Goal: Complete application form

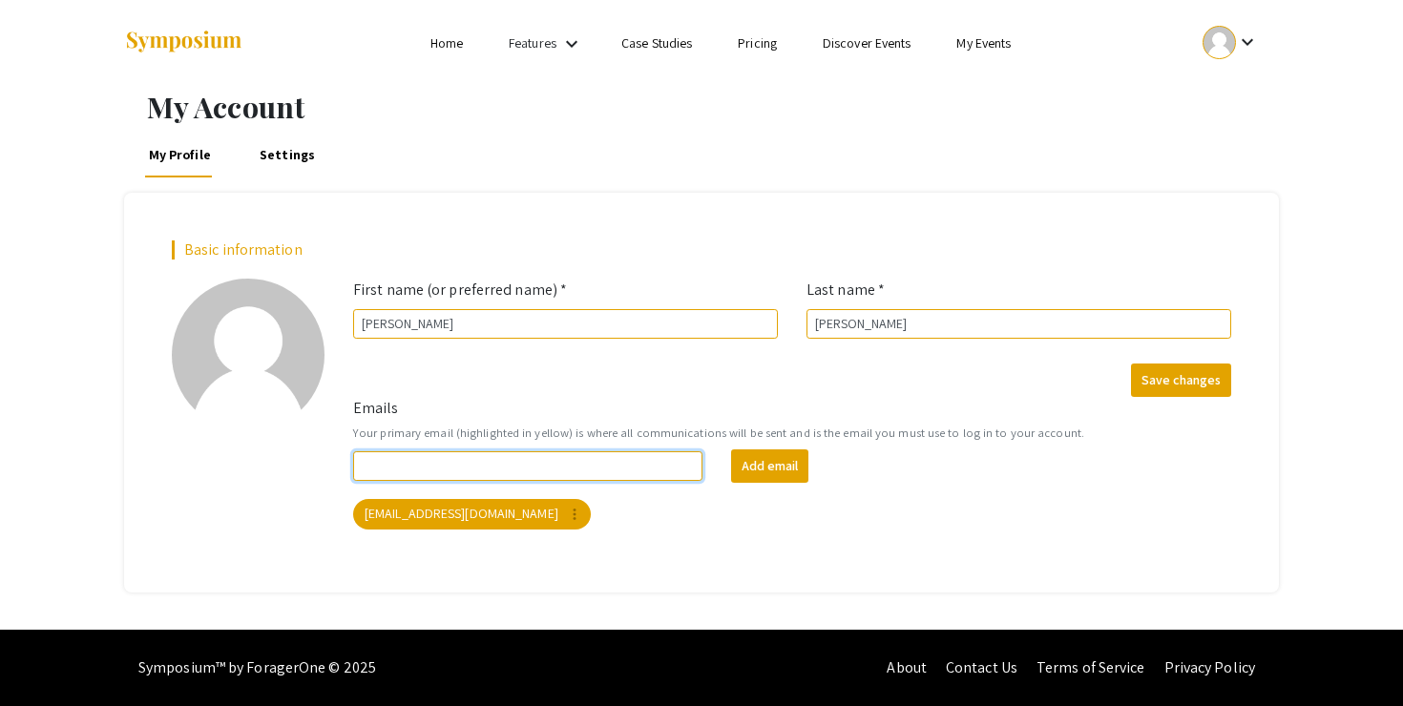
click at [599, 464] on input "Emails" at bounding box center [527, 466] width 349 height 30
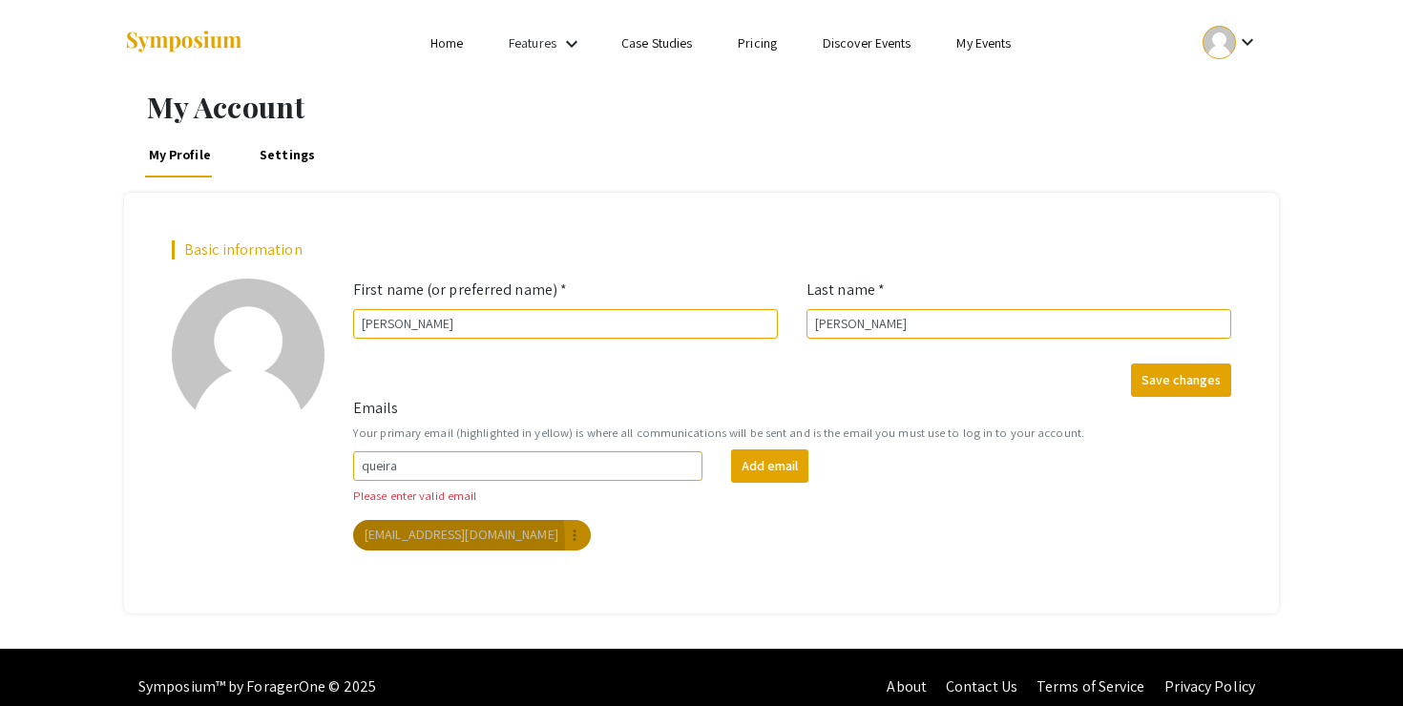
click at [458, 519] on app-email-chip "queira01@luther.edu more_vert" at bounding box center [471, 535] width 245 height 38
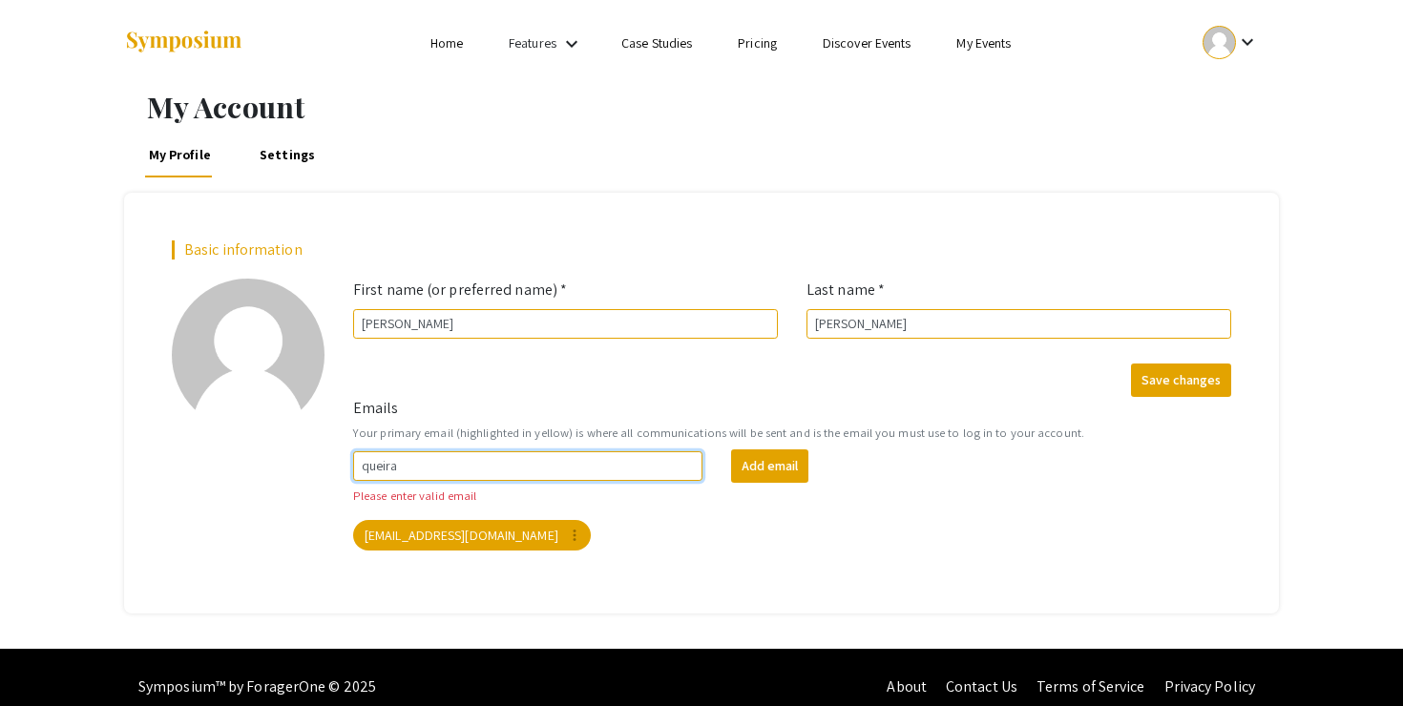
click at [456, 464] on input "queira" at bounding box center [527, 466] width 349 height 30
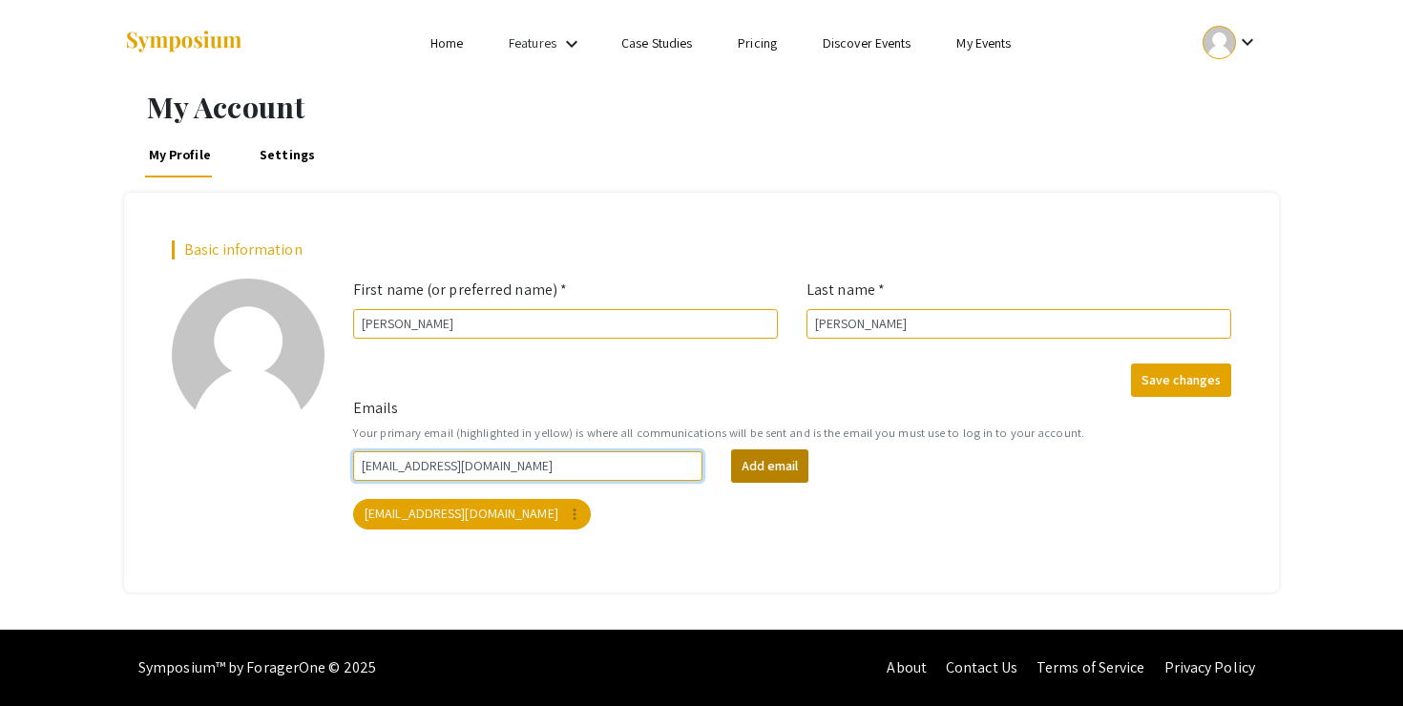
type input "[EMAIL_ADDRESS][DOMAIN_NAME]"
click at [760, 471] on button "Add email" at bounding box center [769, 465] width 77 height 33
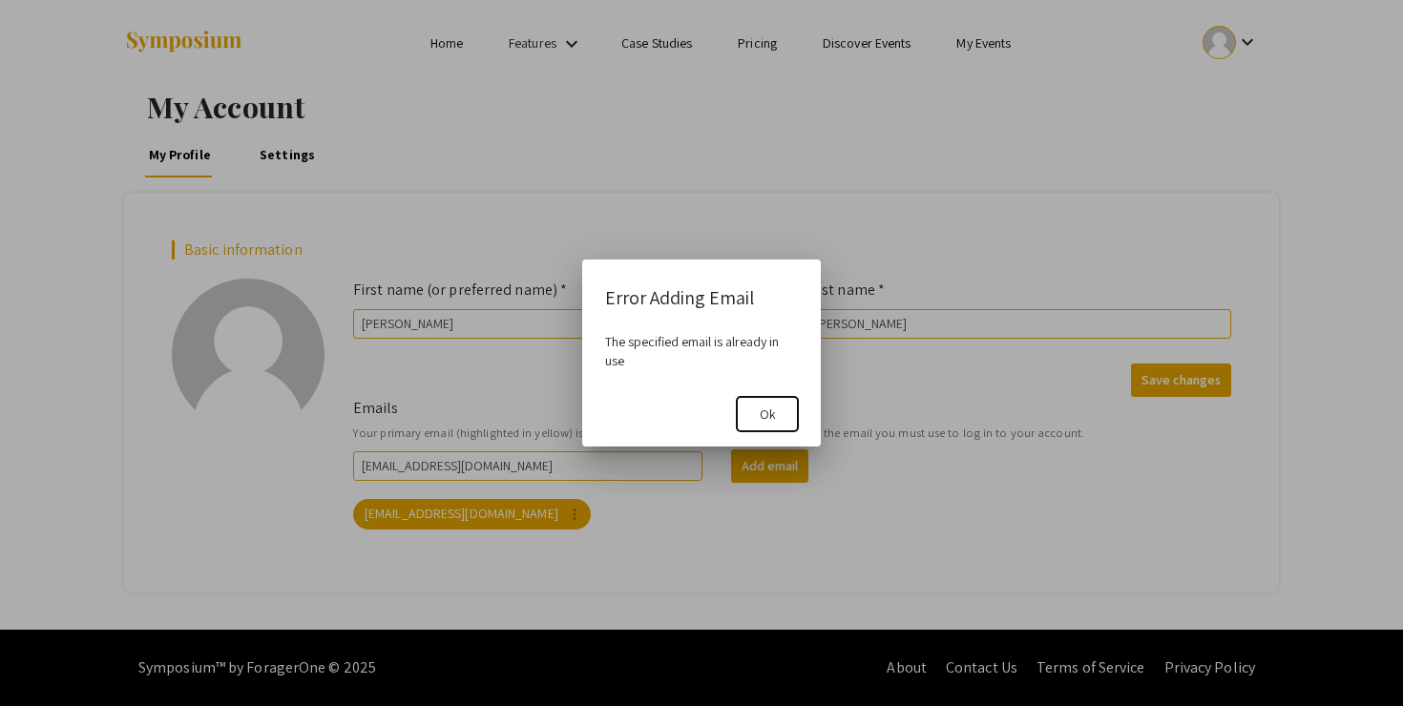
click at [763, 409] on span "Ok" at bounding box center [768, 414] width 16 height 17
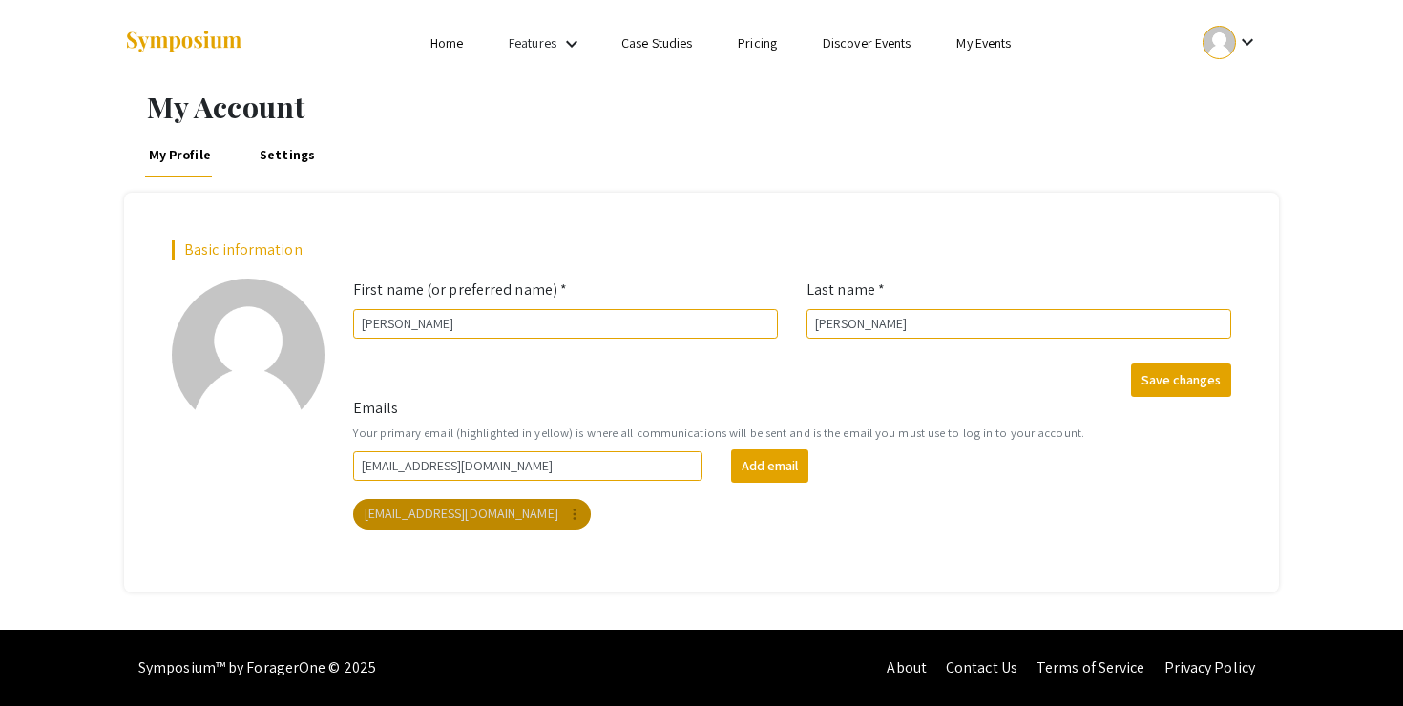
click at [474, 519] on mat-chip "queira01@luther.edu more_vert" at bounding box center [472, 514] width 238 height 31
click at [1238, 31] on mat-icon "keyboard_arrow_down" at bounding box center [1247, 42] width 23 height 23
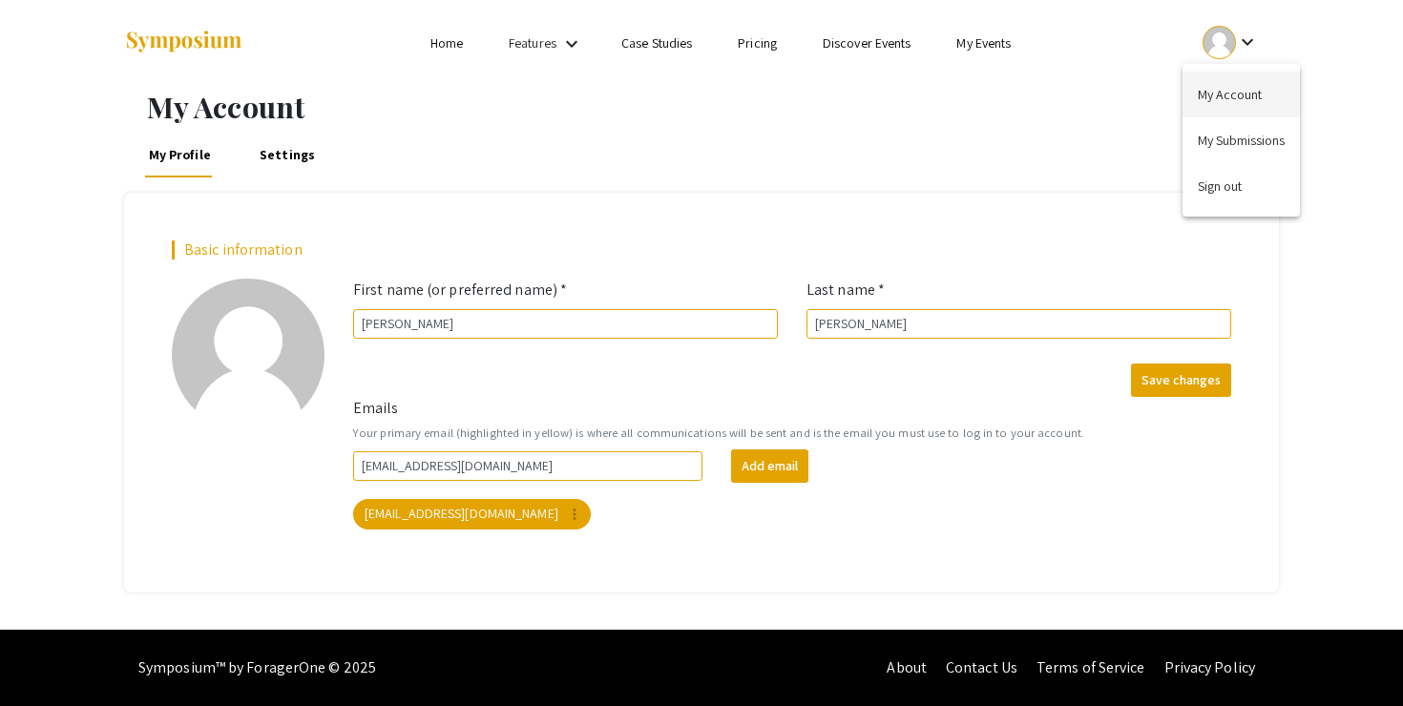
click at [1232, 90] on button "My Account" at bounding box center [1240, 95] width 117 height 46
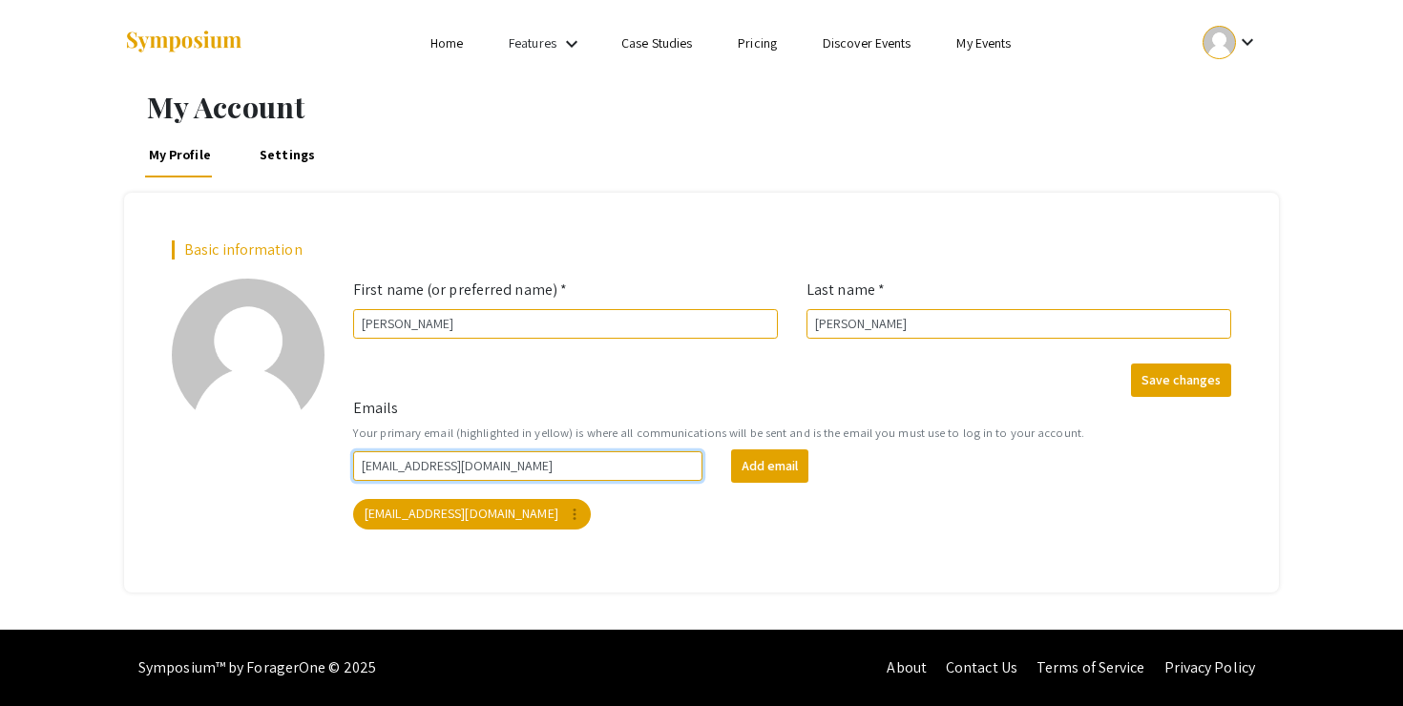
click at [631, 470] on input "[EMAIL_ADDRESS][DOMAIN_NAME]" at bounding box center [527, 466] width 349 height 30
click at [822, 533] on div "queira01@luther.edu more_vert" at bounding box center [792, 514] width 886 height 38
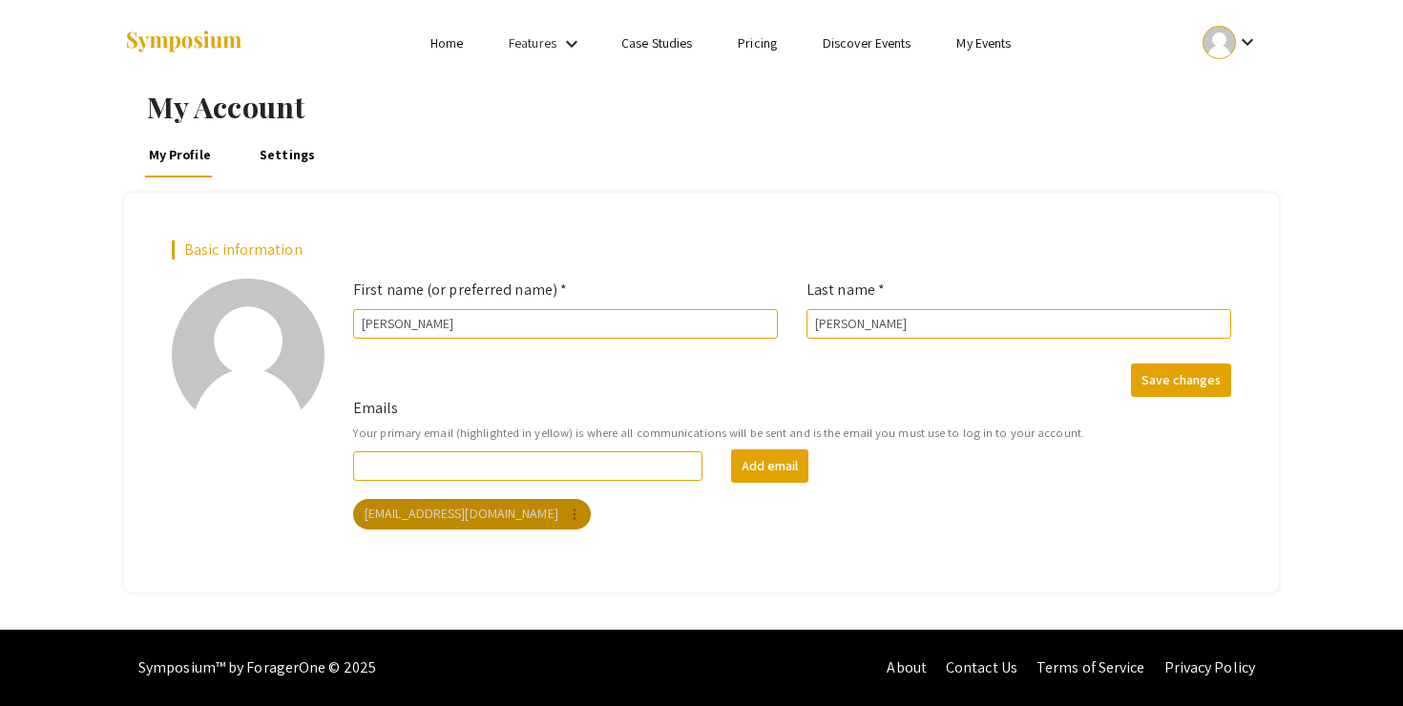
click at [454, 518] on mat-chip "queira01@luther.edu more_vert" at bounding box center [472, 514] width 238 height 31
click at [469, 477] on input "Emails" at bounding box center [527, 466] width 349 height 30
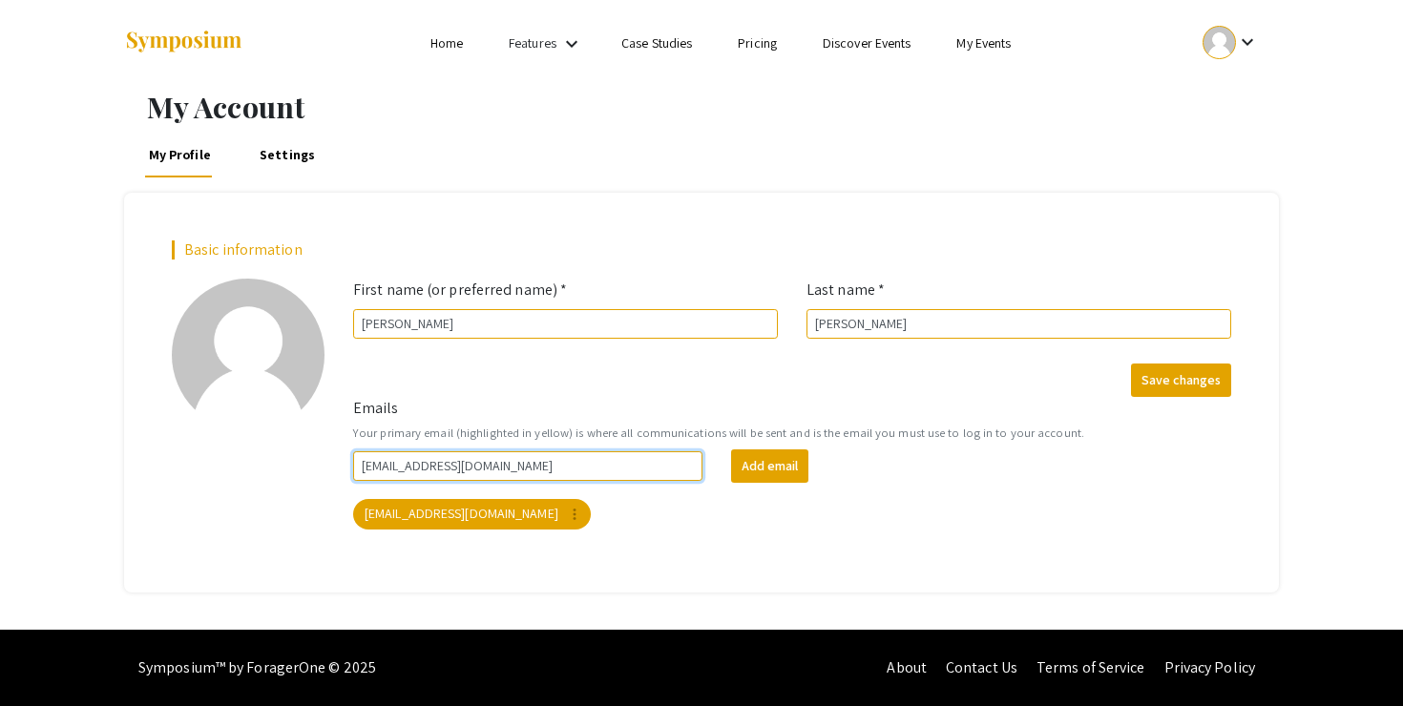
click at [477, 454] on input "tavaresrafaelaq@gmail.com" at bounding box center [527, 466] width 349 height 30
type input "tavaresrafaelaq@gmail.com"
click at [764, 474] on button "Add email" at bounding box center [769, 465] width 77 height 33
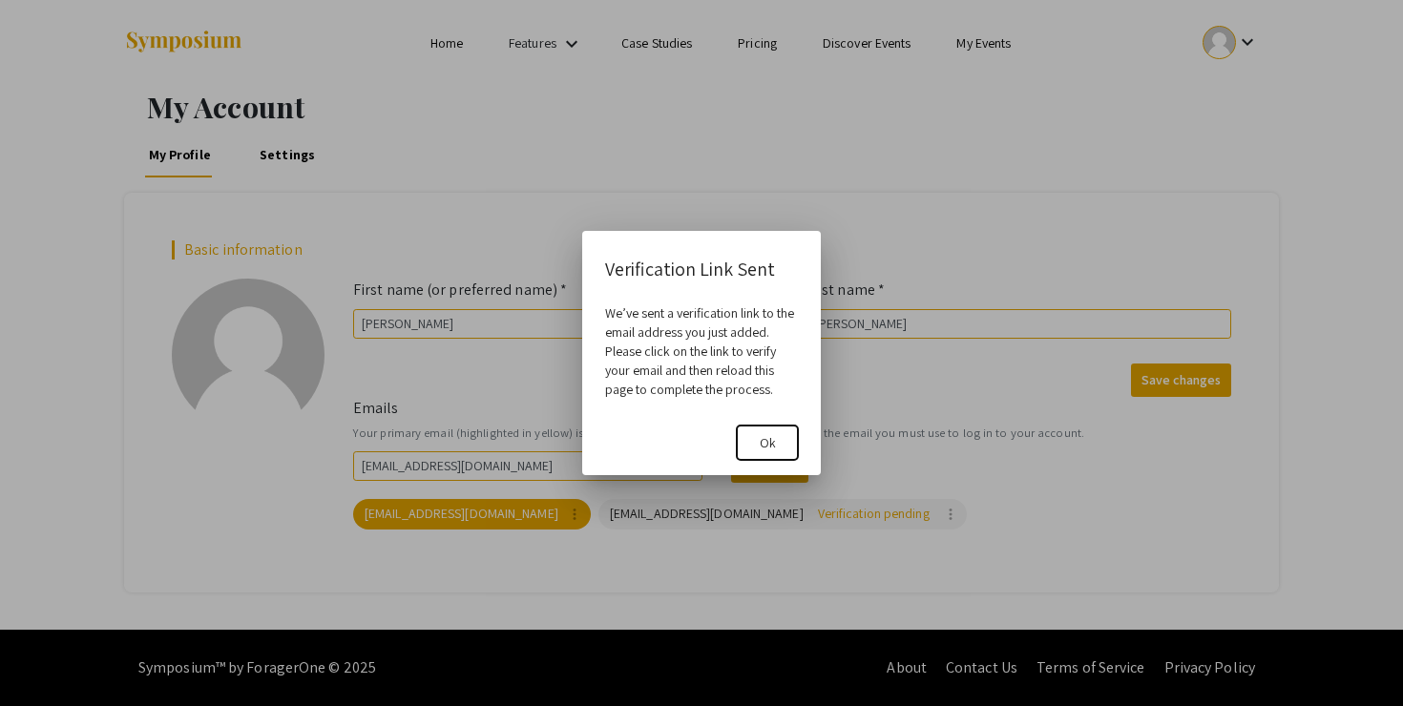
click at [769, 442] on span "Ok" at bounding box center [768, 442] width 16 height 17
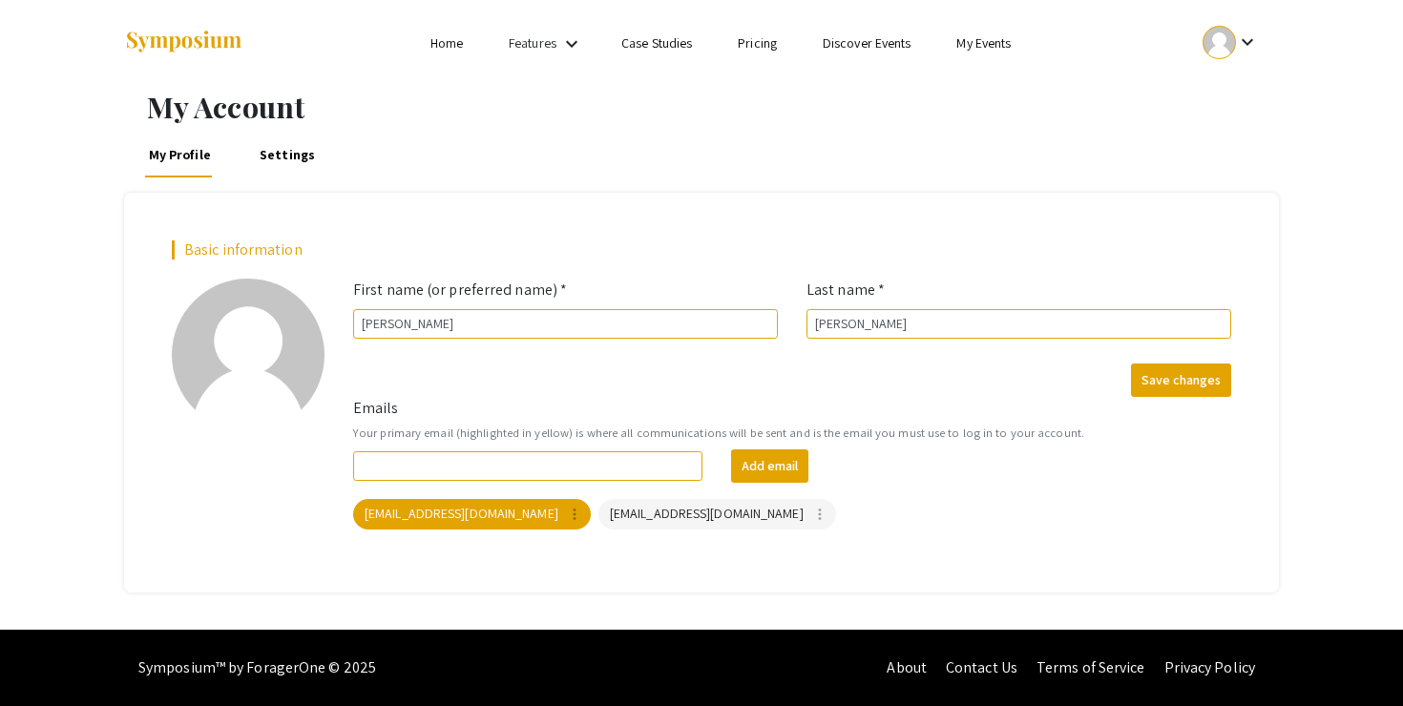
click at [440, 48] on link "Home" at bounding box center [446, 42] width 32 height 17
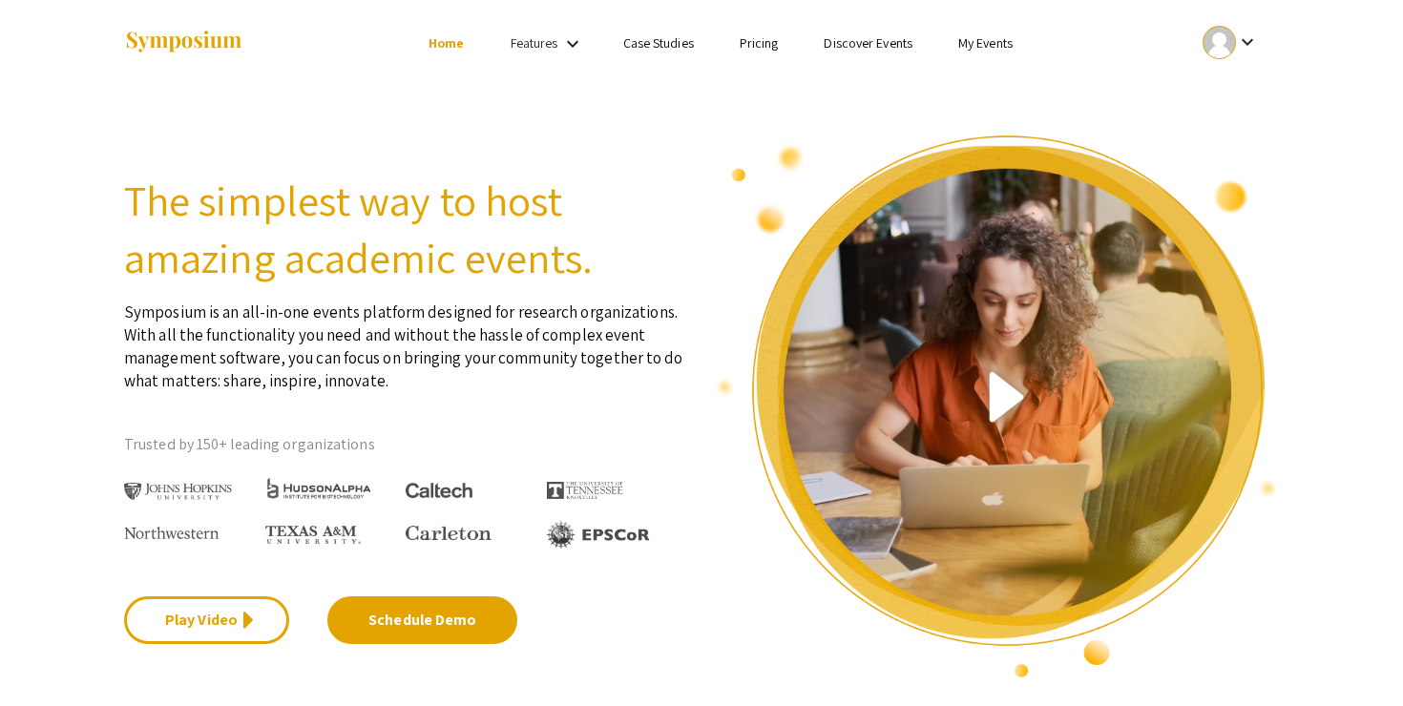
scroll to position [15, 0]
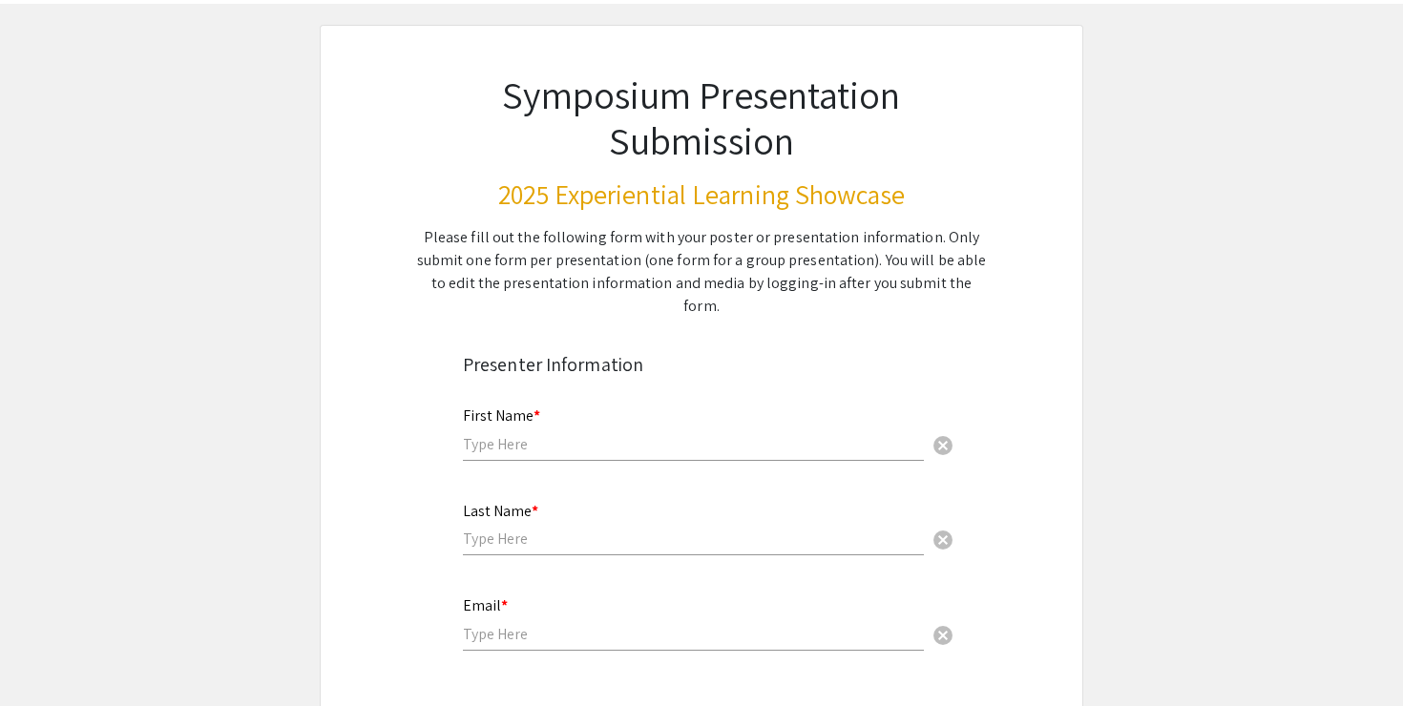
scroll to position [84, 0]
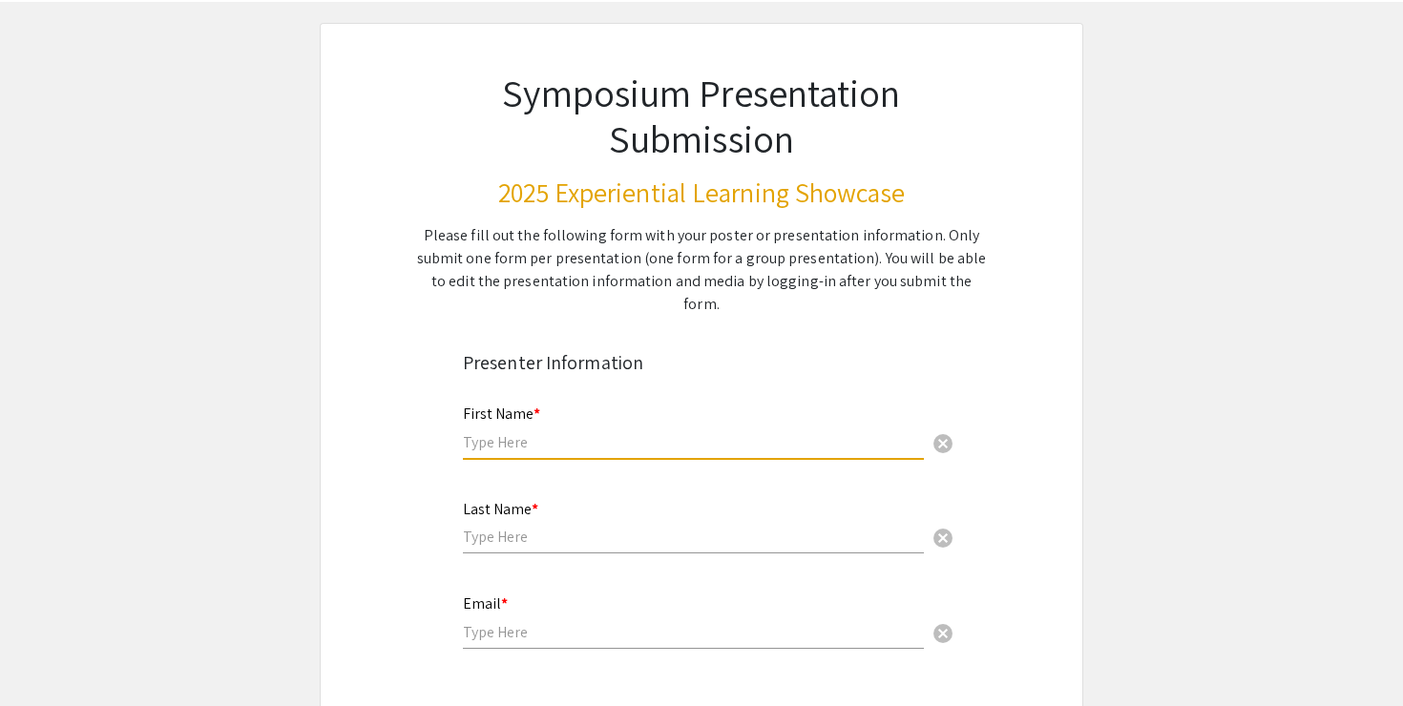
click at [666, 432] on input "text" at bounding box center [693, 442] width 461 height 20
type input "[PERSON_NAME]"
click at [784, 527] on input "text" at bounding box center [693, 537] width 461 height 20
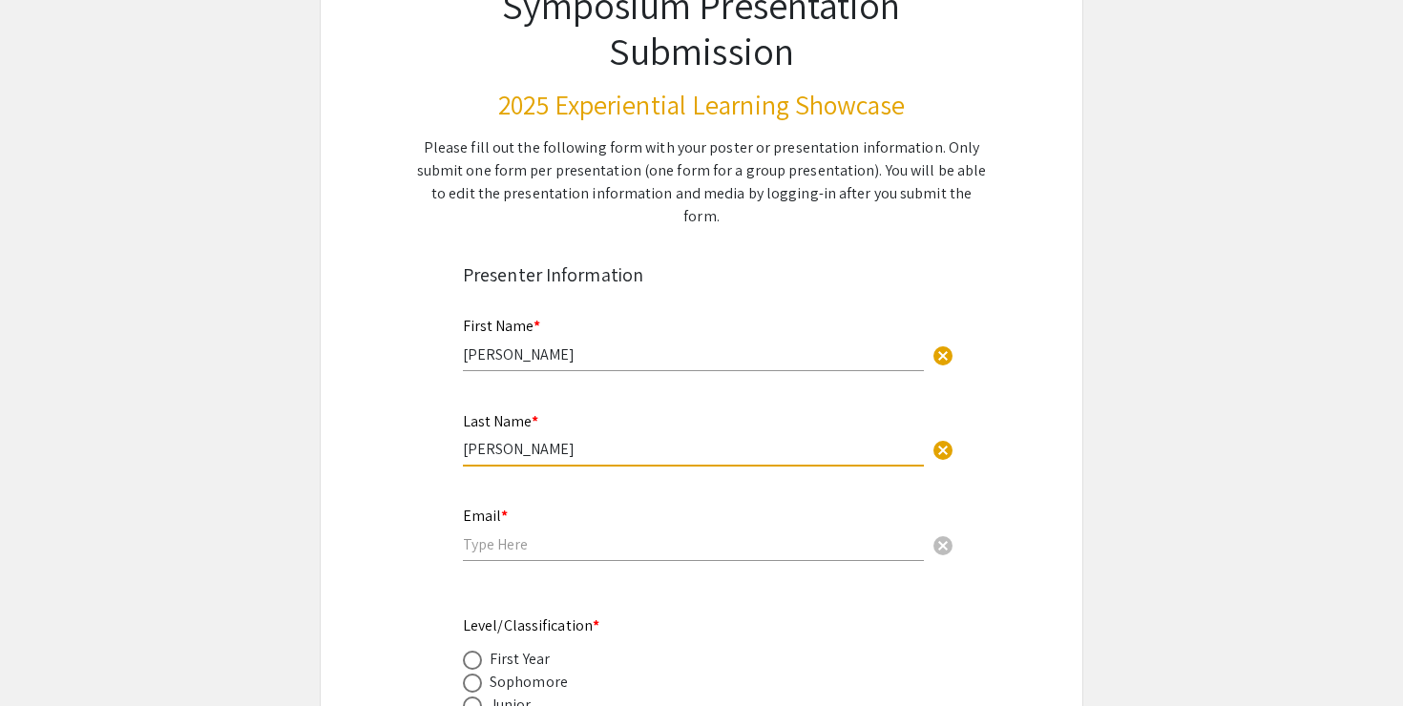
scroll to position [206, 0]
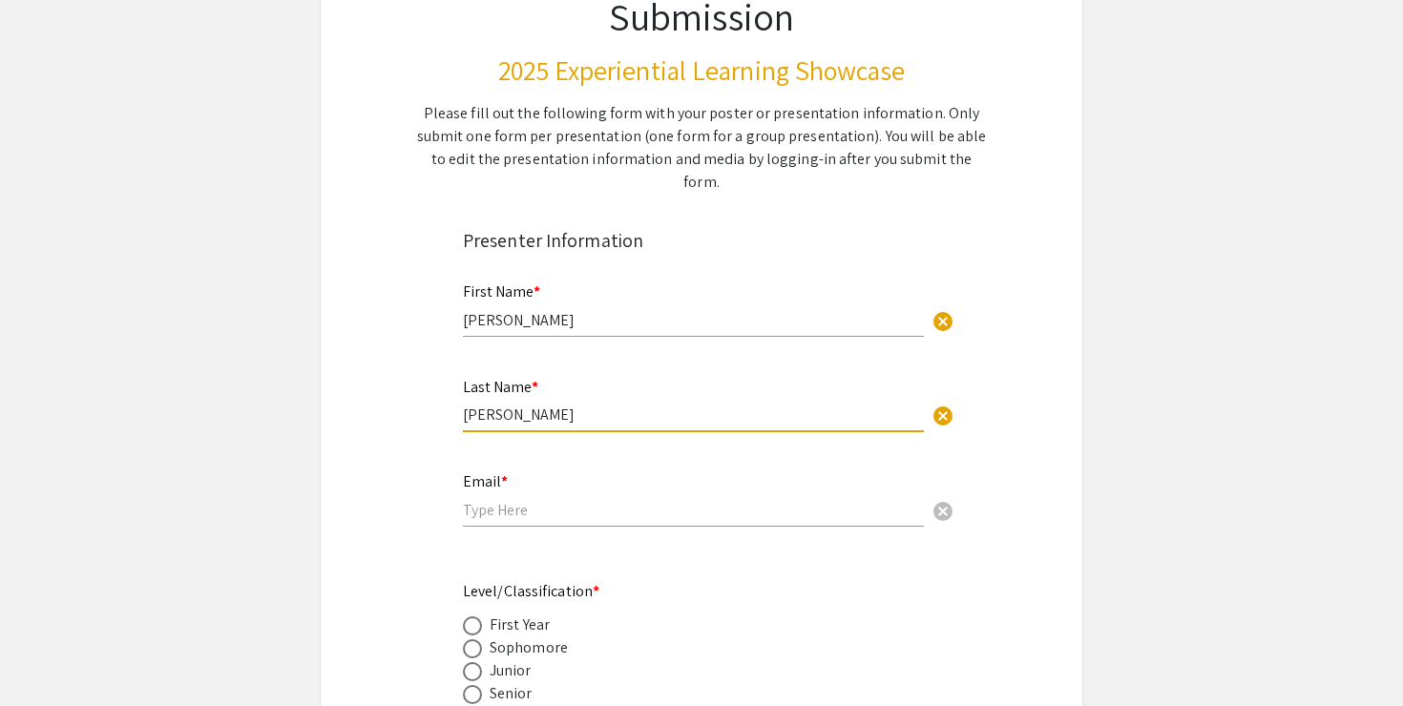
type input "[PERSON_NAME]"
click at [736, 500] on input "email" at bounding box center [693, 510] width 461 height 20
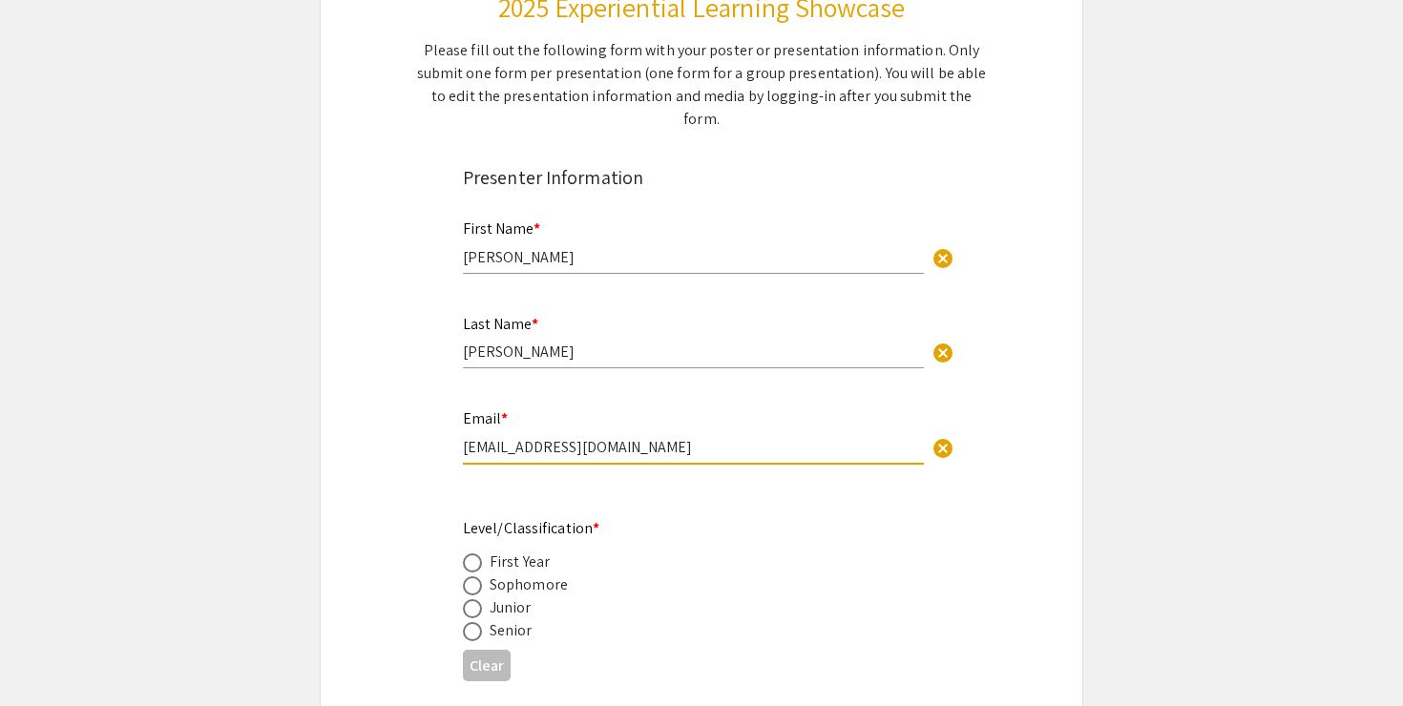
scroll to position [343, 0]
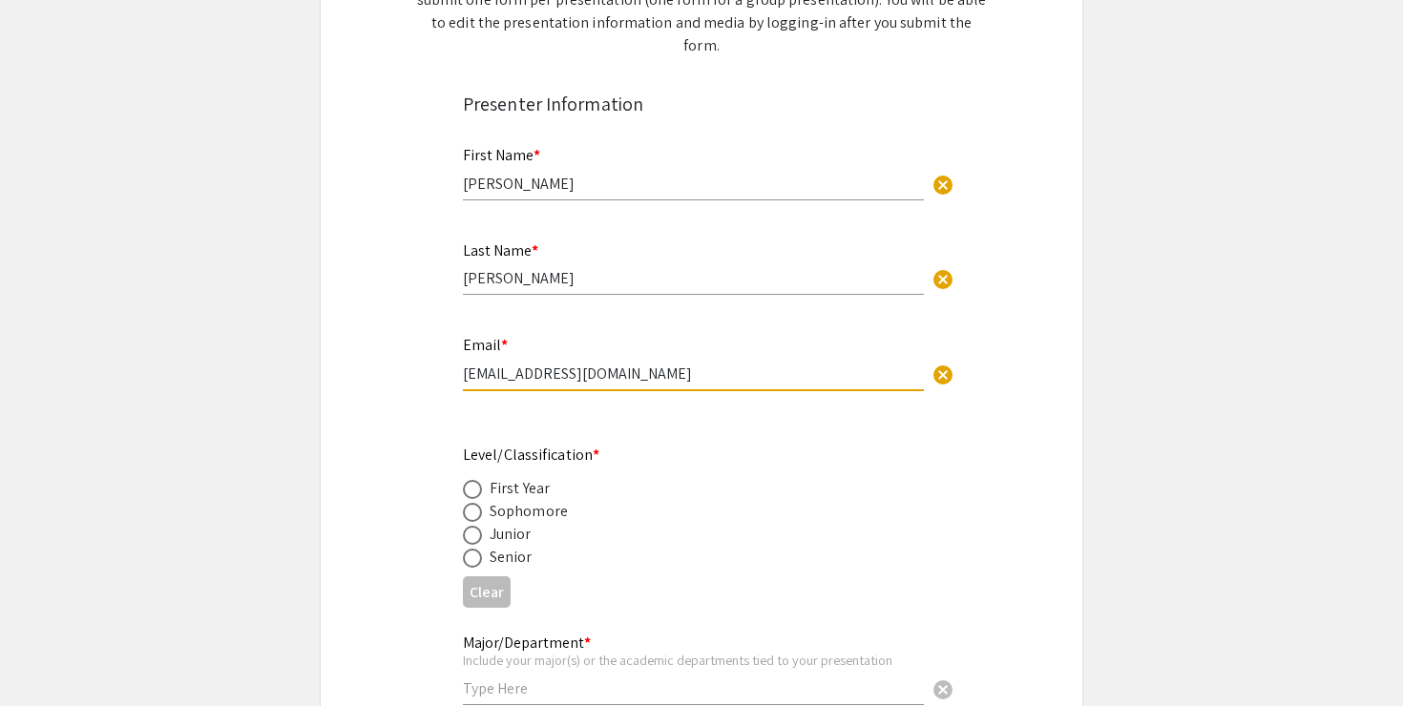
type input "[EMAIL_ADDRESS][DOMAIN_NAME]"
click at [470, 549] on span at bounding box center [472, 558] width 19 height 19
click at [470, 549] on input "radio" at bounding box center [472, 558] width 19 height 19
radio input "true"
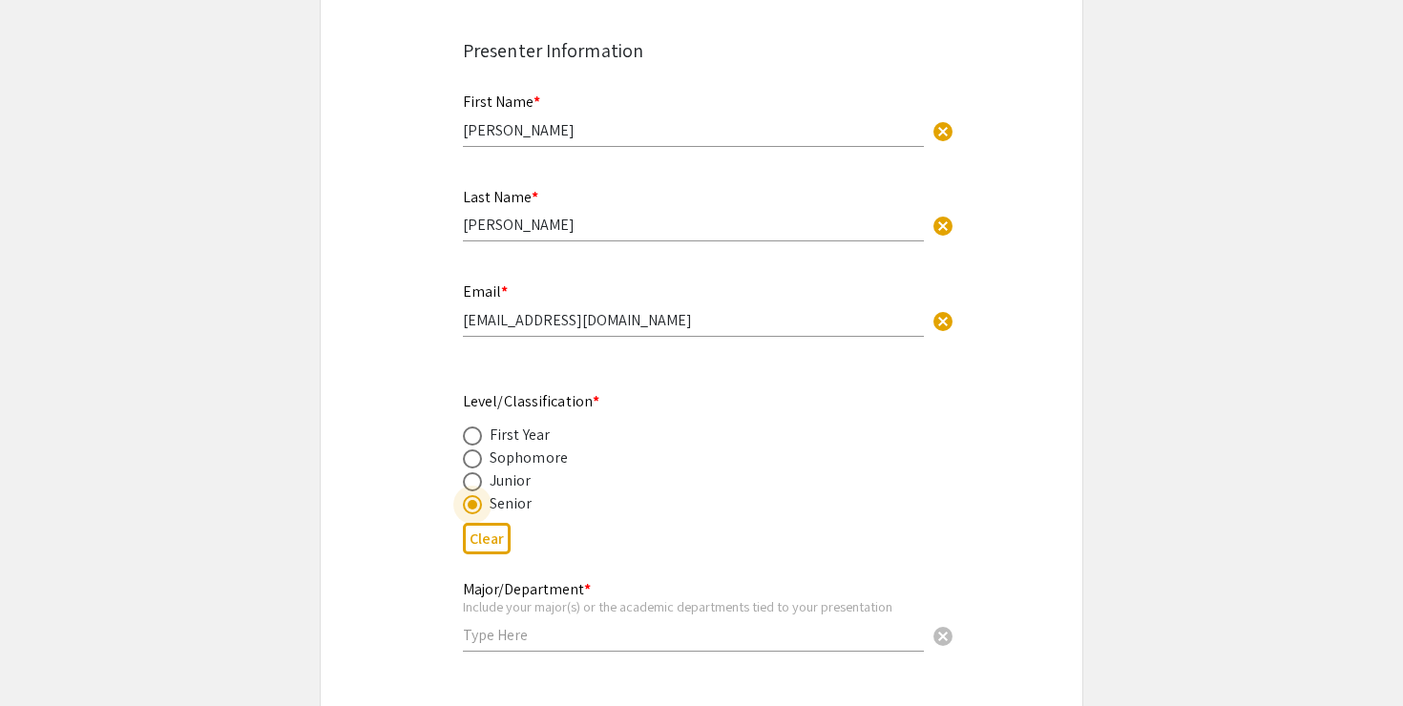
scroll to position [440, 0]
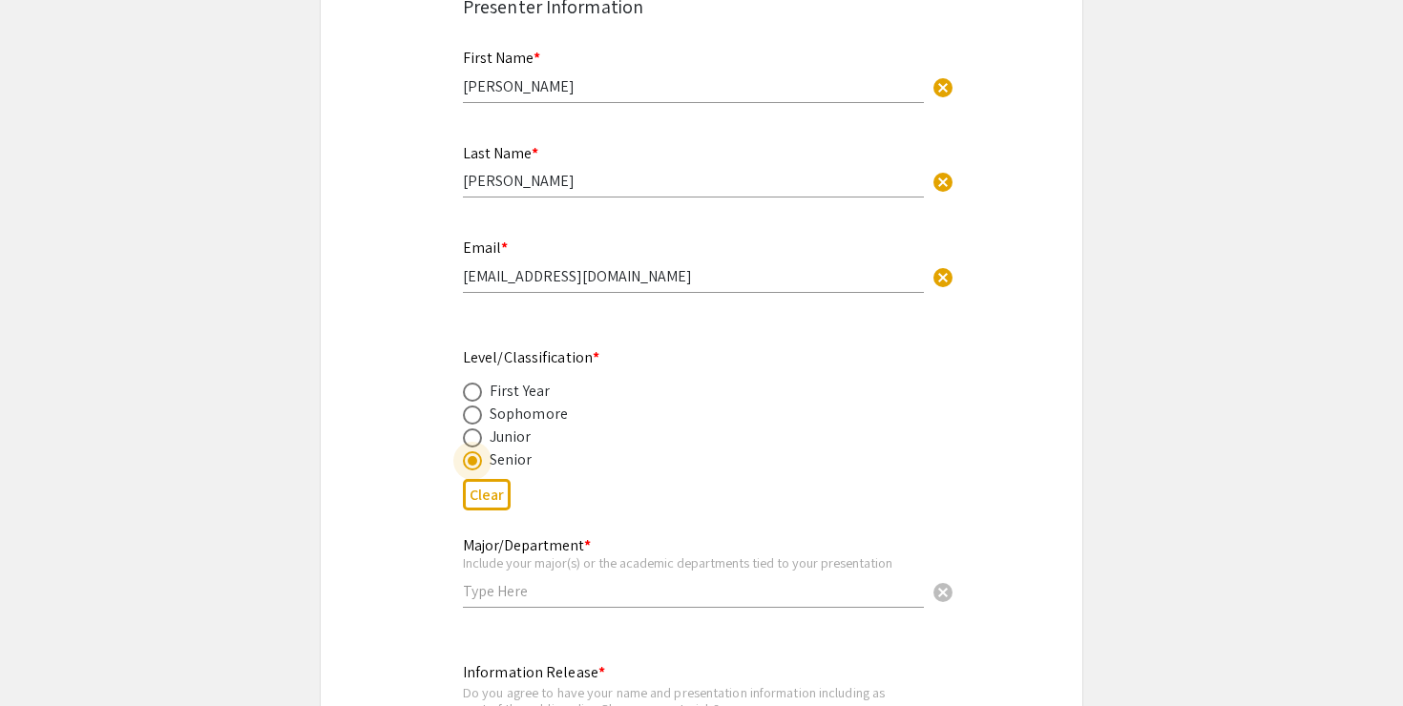
click at [536, 581] on input "text" at bounding box center [693, 591] width 461 height 20
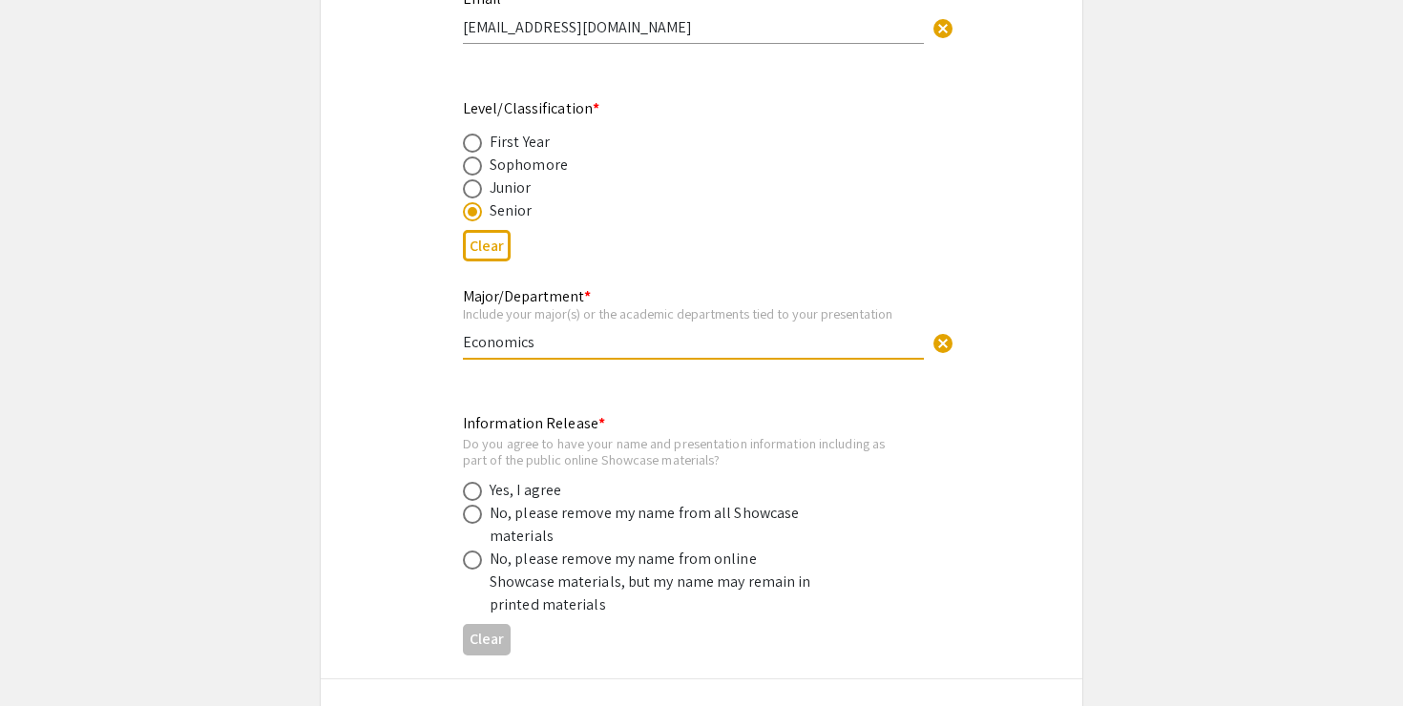
scroll to position [692, 0]
type input "Economics"
click at [474, 479] on span at bounding box center [472, 488] width 19 height 19
click at [474, 479] on input "radio" at bounding box center [472, 488] width 19 height 19
radio input "true"
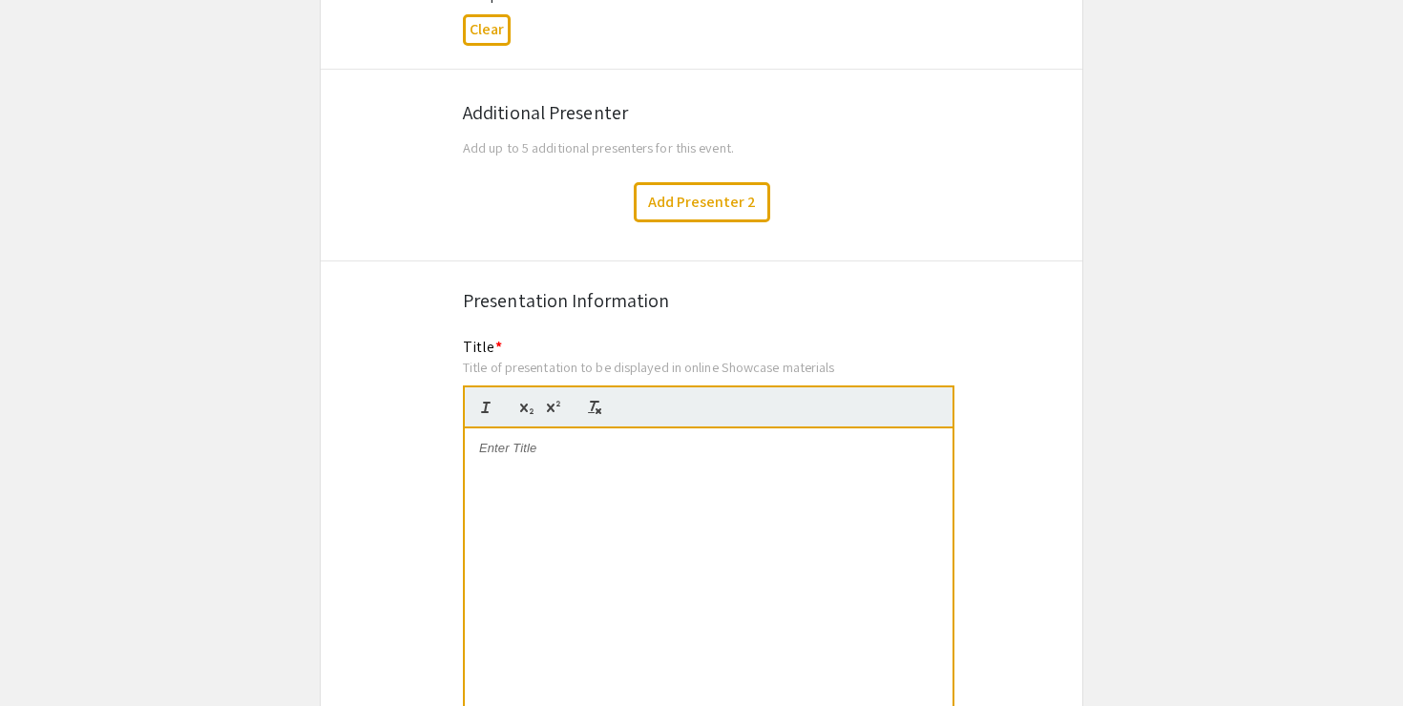
scroll to position [1356, 0]
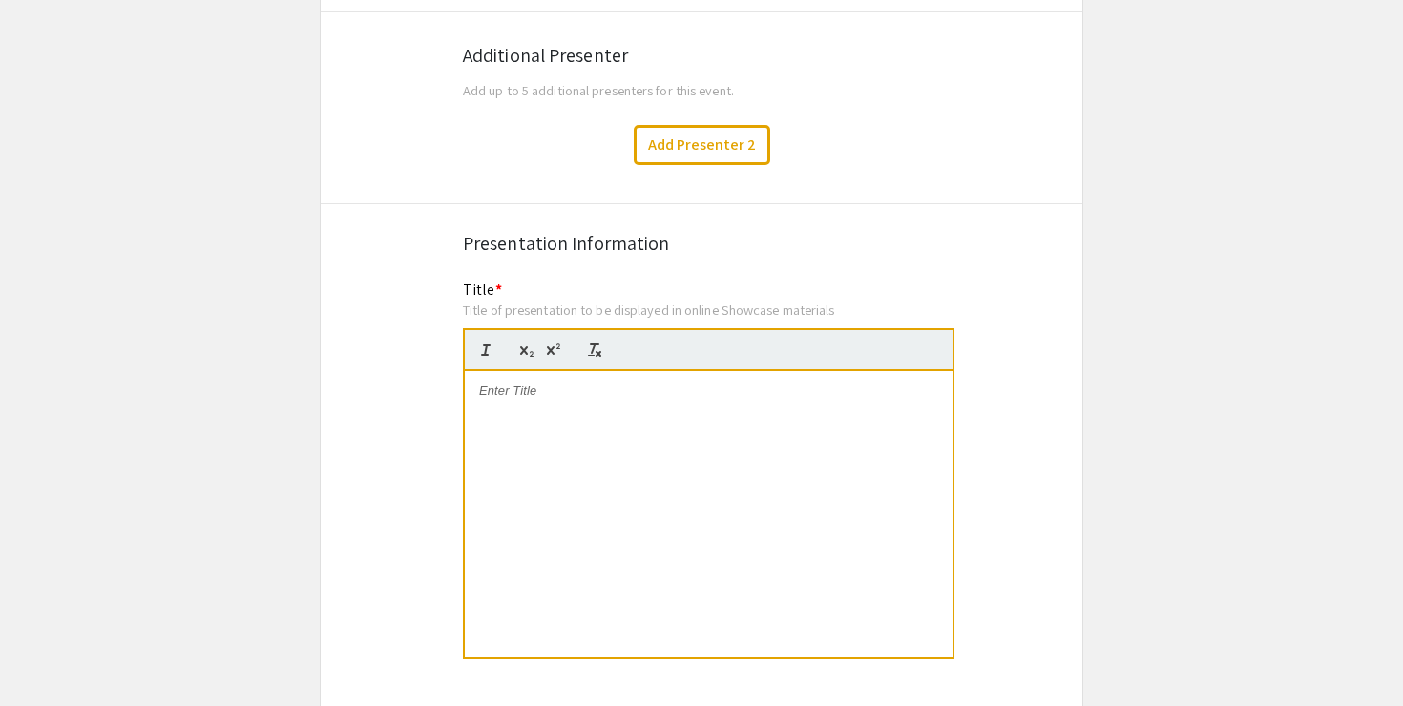
click at [584, 447] on div at bounding box center [709, 514] width 488 height 286
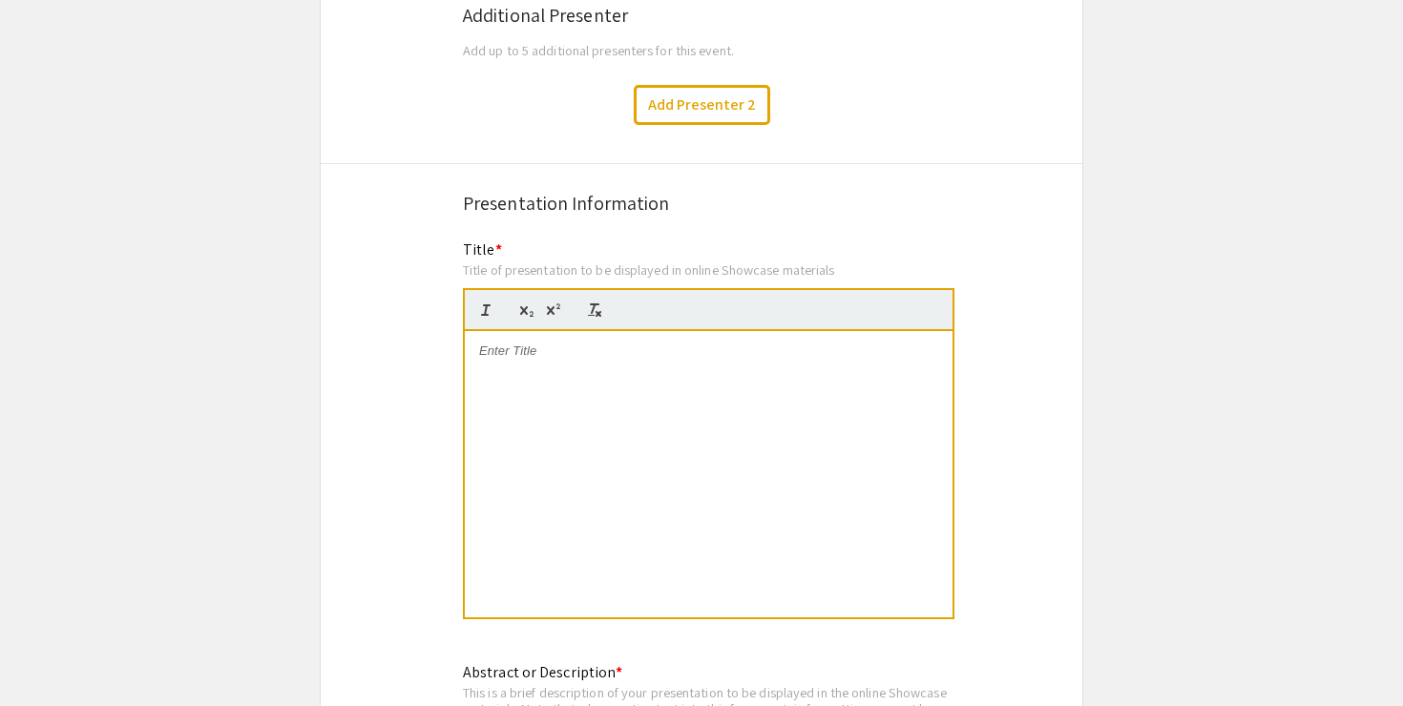
scroll to position [1400, 0]
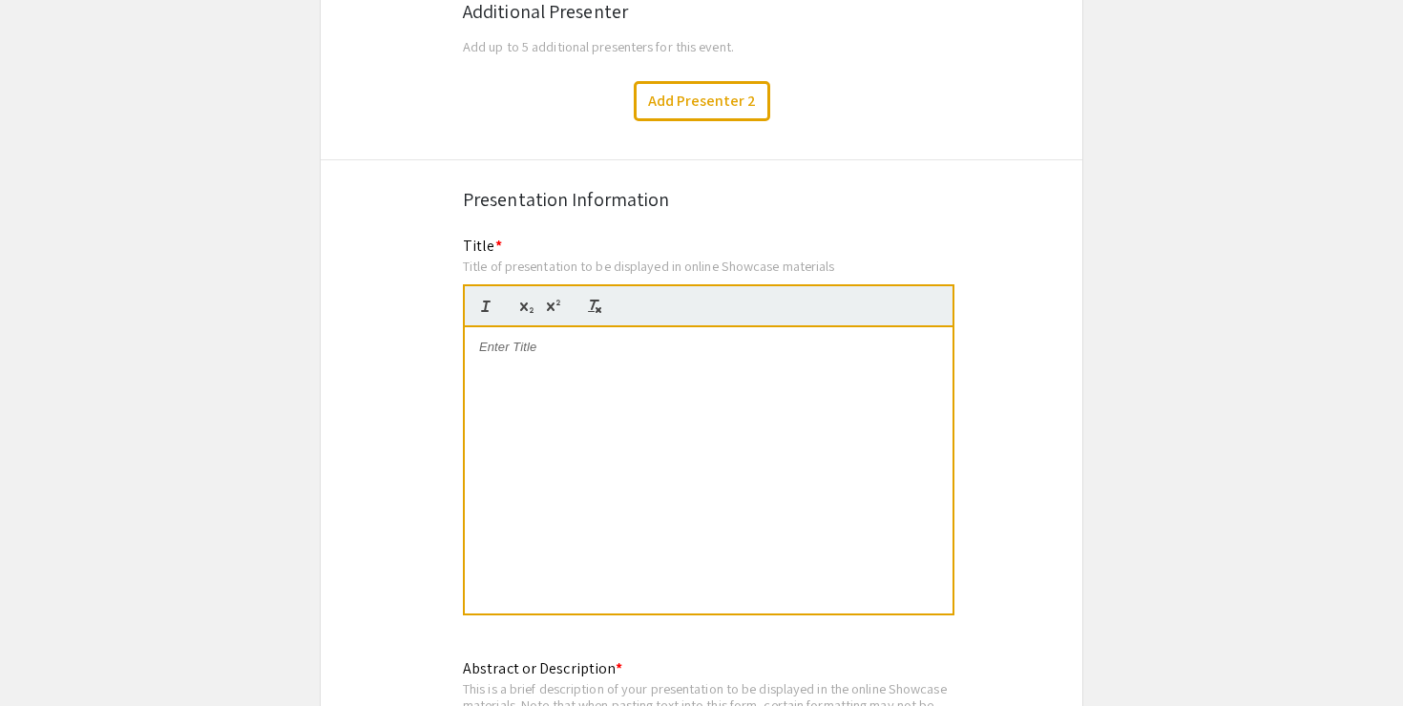
click at [627, 482] on div at bounding box center [709, 470] width 488 height 286
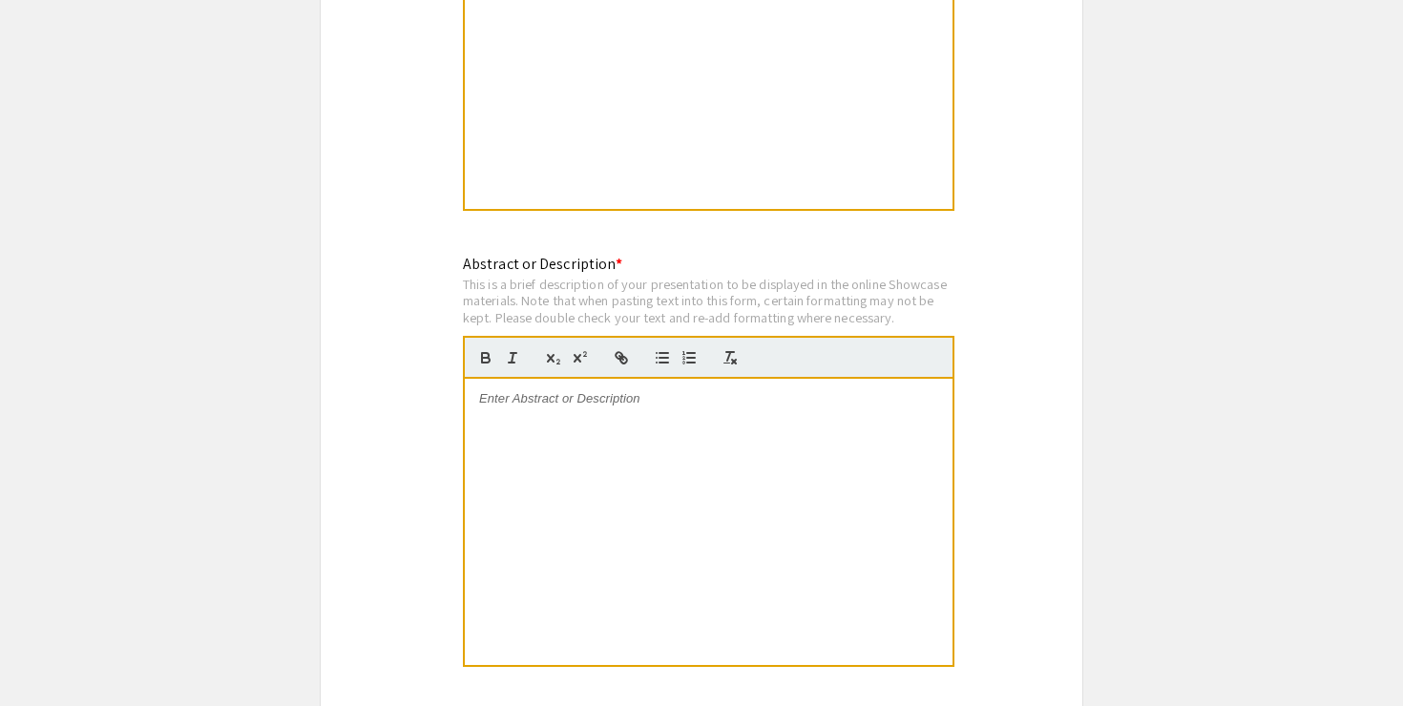
scroll to position [1810, 0]
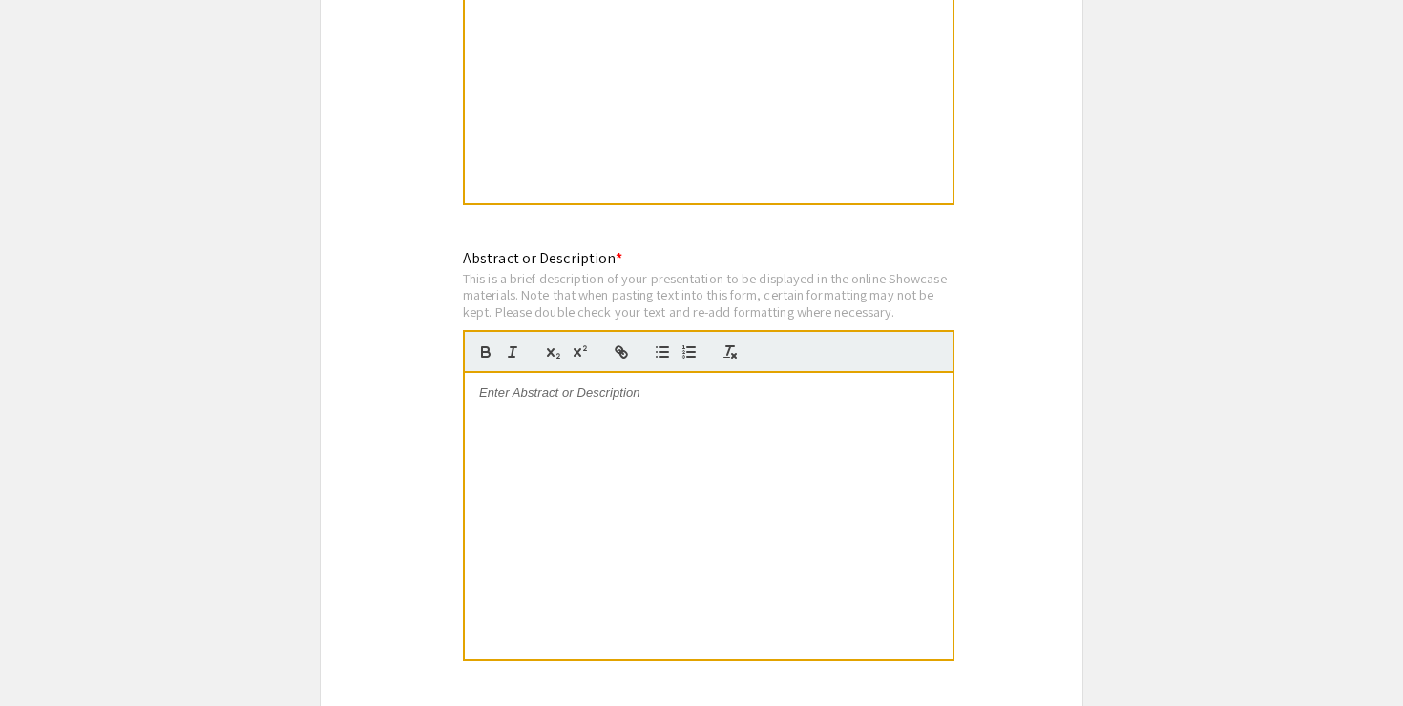
click at [661, 416] on div at bounding box center [709, 516] width 488 height 286
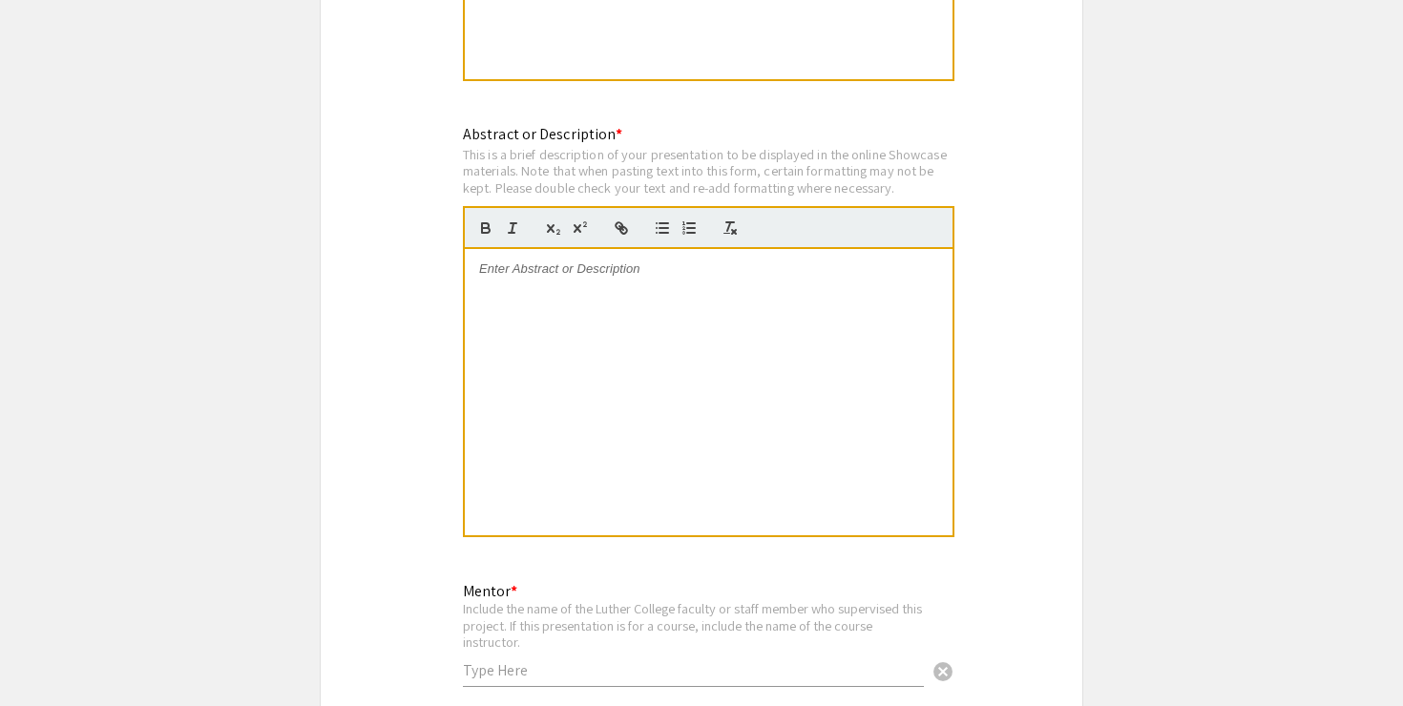
scroll to position [1944, 0]
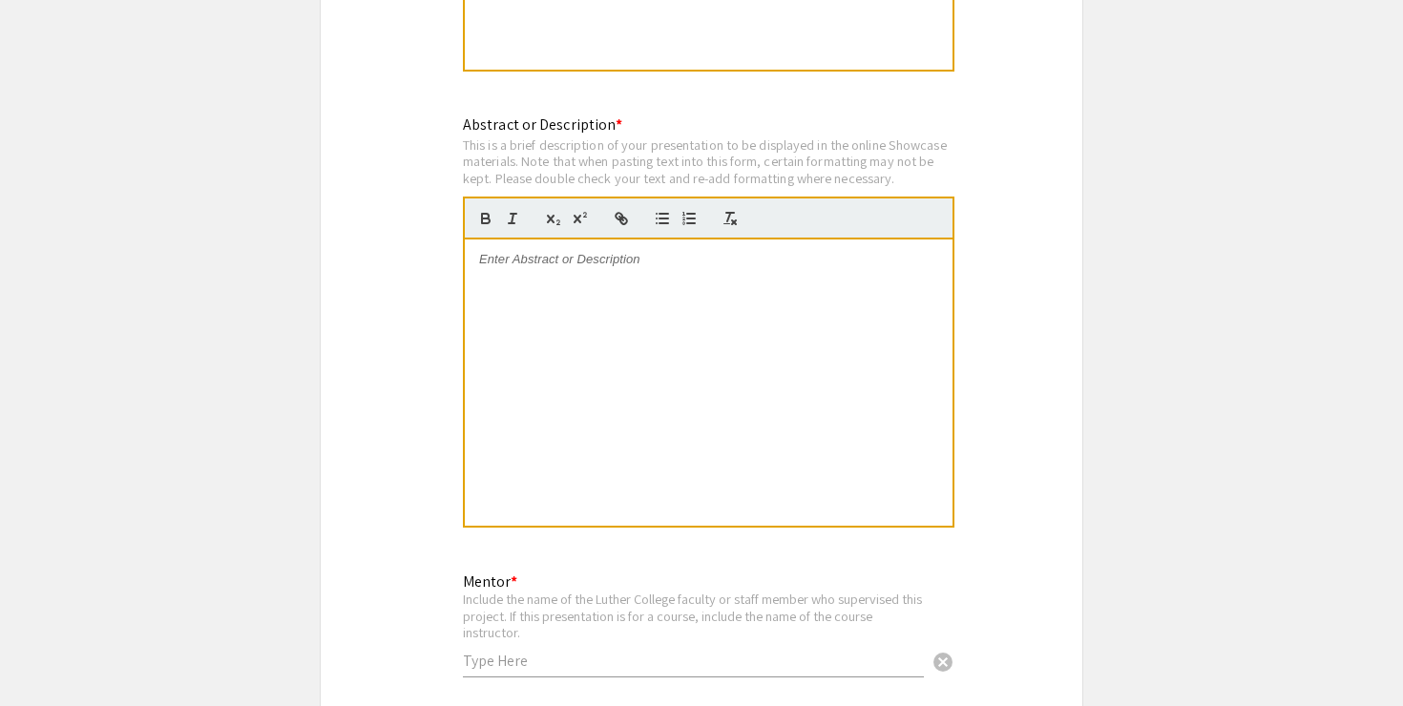
click at [659, 376] on div at bounding box center [709, 383] width 488 height 286
click at [646, 286] on div at bounding box center [709, 383] width 488 height 286
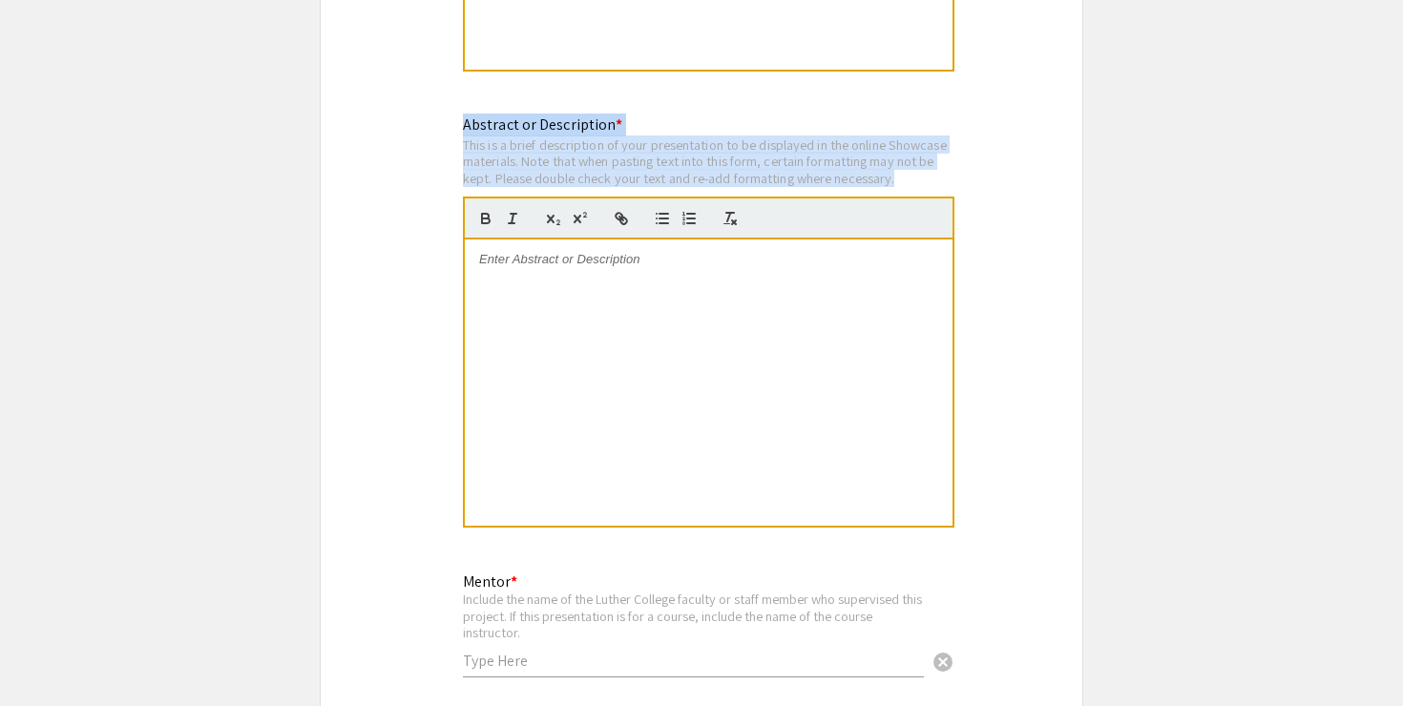
drag, startPoint x: 467, startPoint y: 108, endPoint x: 907, endPoint y: 168, distance: 444.0
click at [907, 168] on div "Abstract or Description * This is a brief description of your presentation to b…" at bounding box center [708, 332] width 491 height 437
copy div "Abstract or Description * This is a brief description of your presentation to b…"
click at [868, 305] on div at bounding box center [709, 383] width 488 height 286
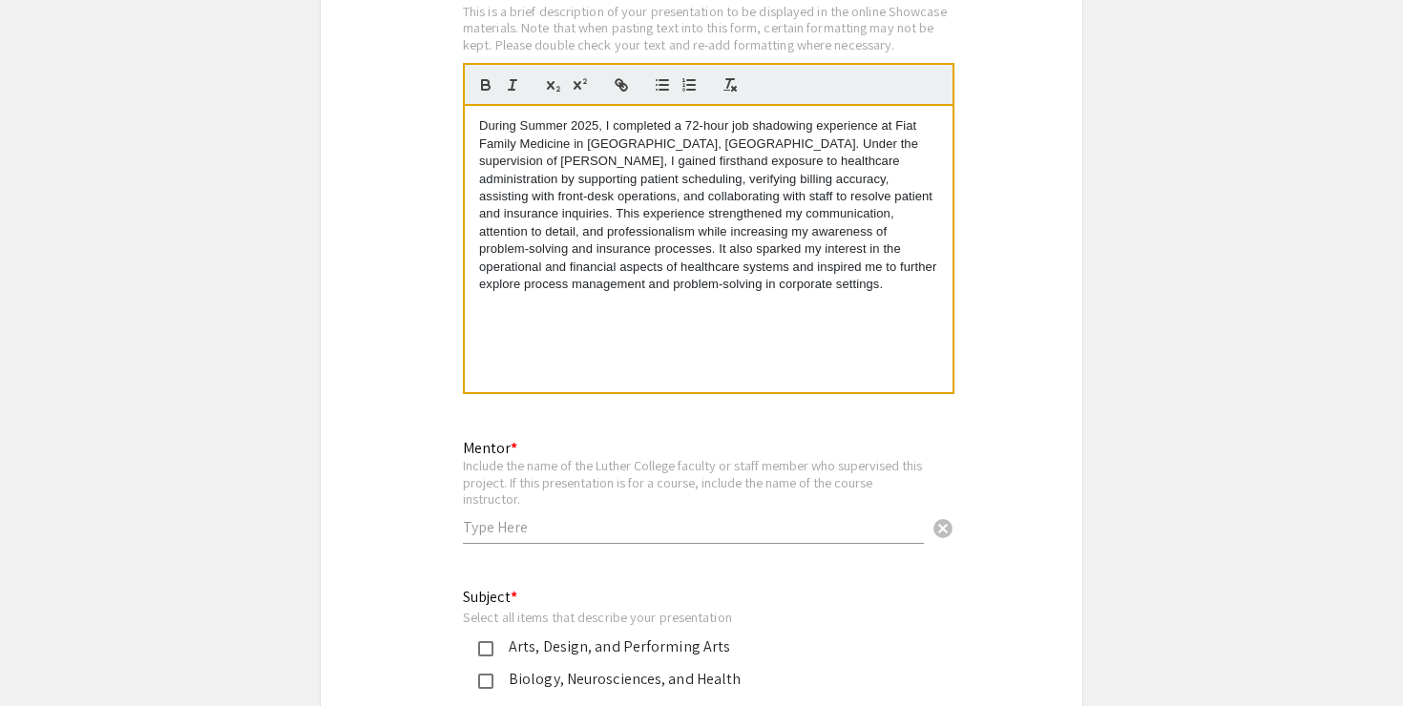
scroll to position [2093, 0]
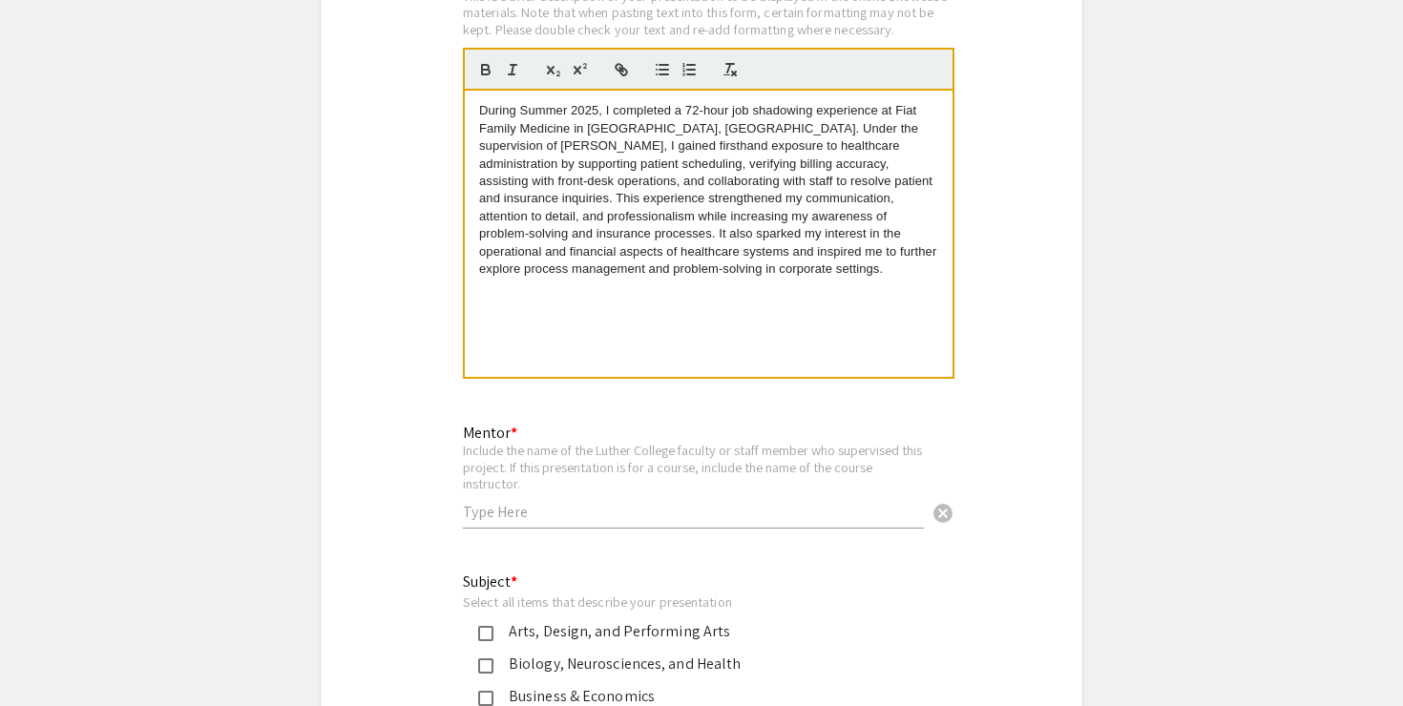
click at [575, 502] on input "text" at bounding box center [693, 512] width 461 height 20
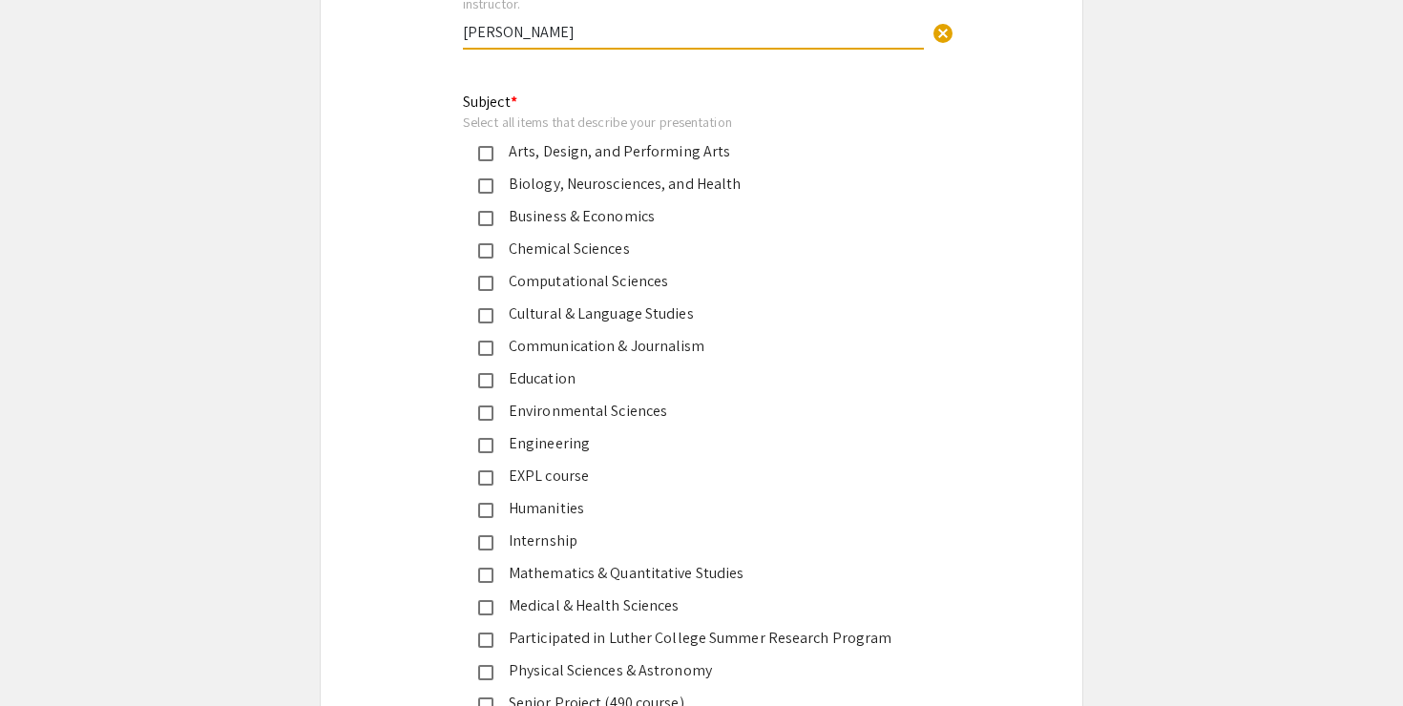
scroll to position [2578, 0]
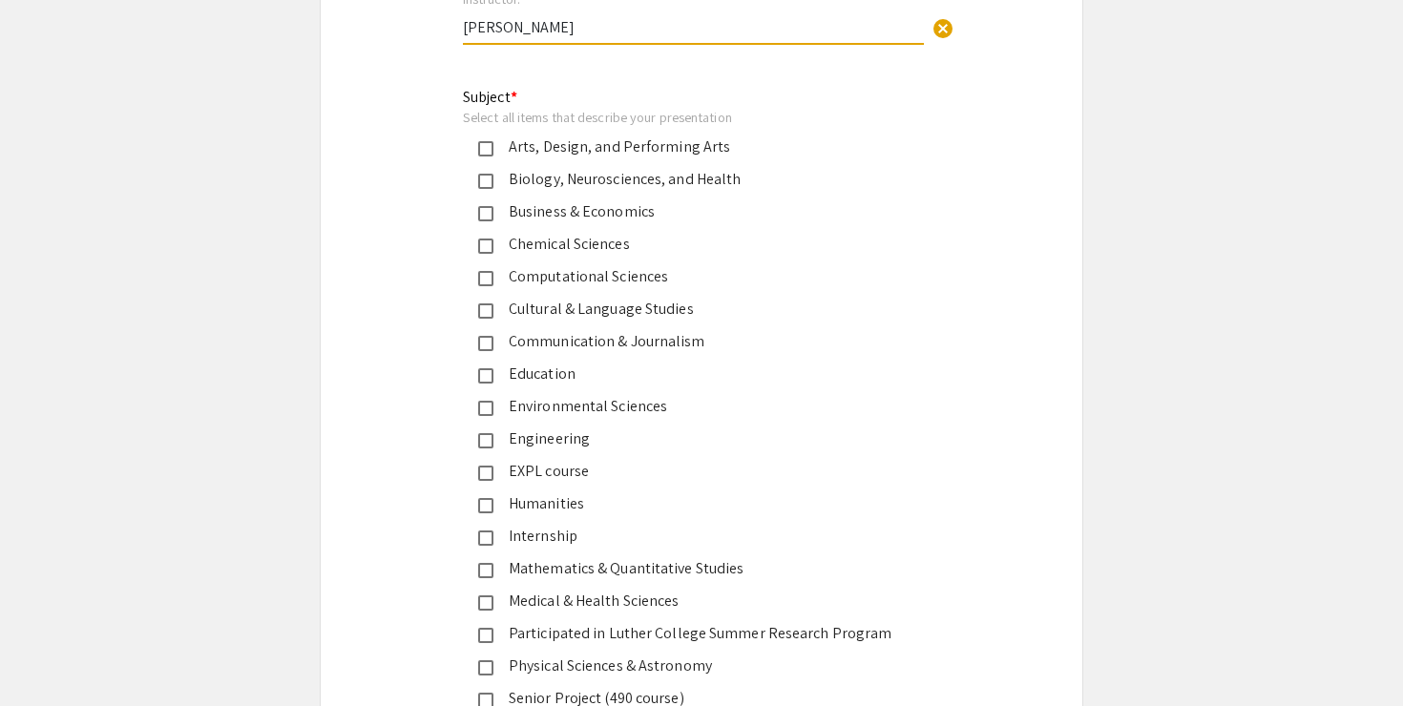
type input "[PERSON_NAME]"
click at [487, 206] on mat-pseudo-checkbox at bounding box center [485, 213] width 15 height 15
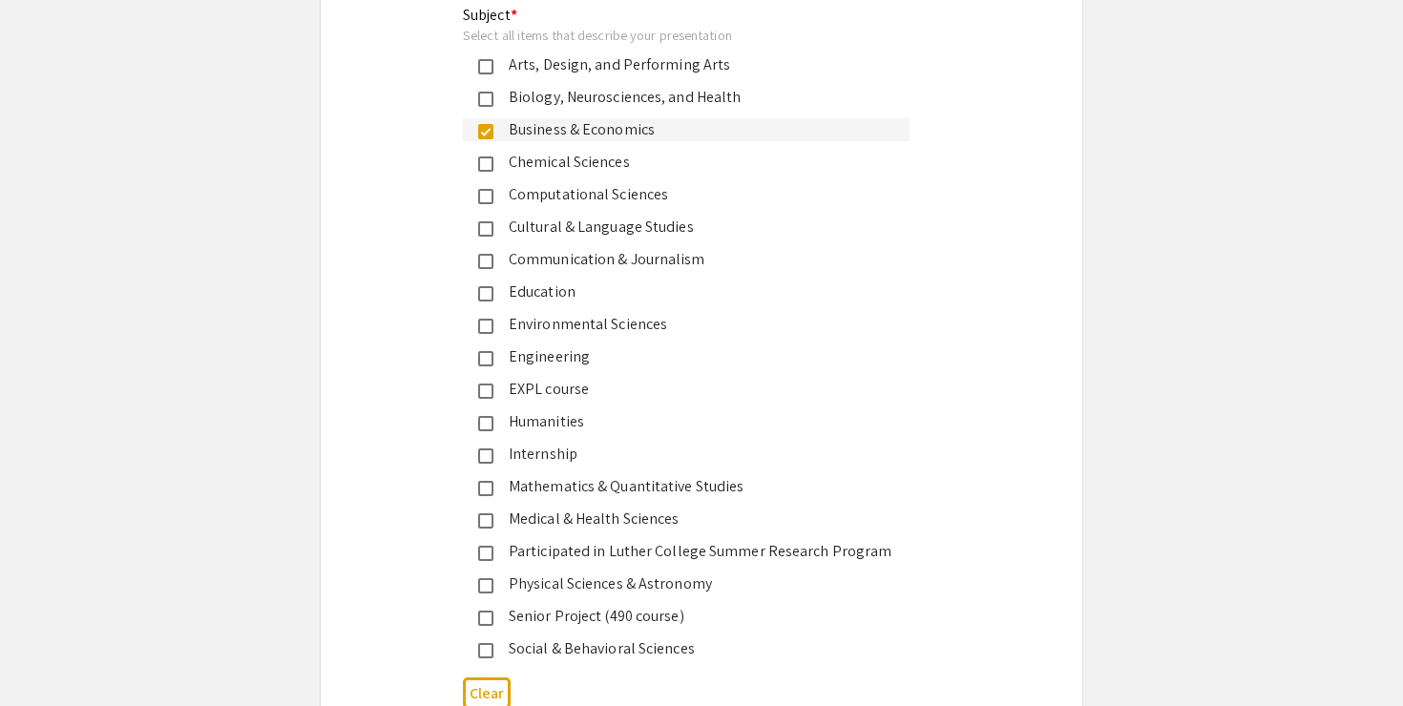
scroll to position [2664, 0]
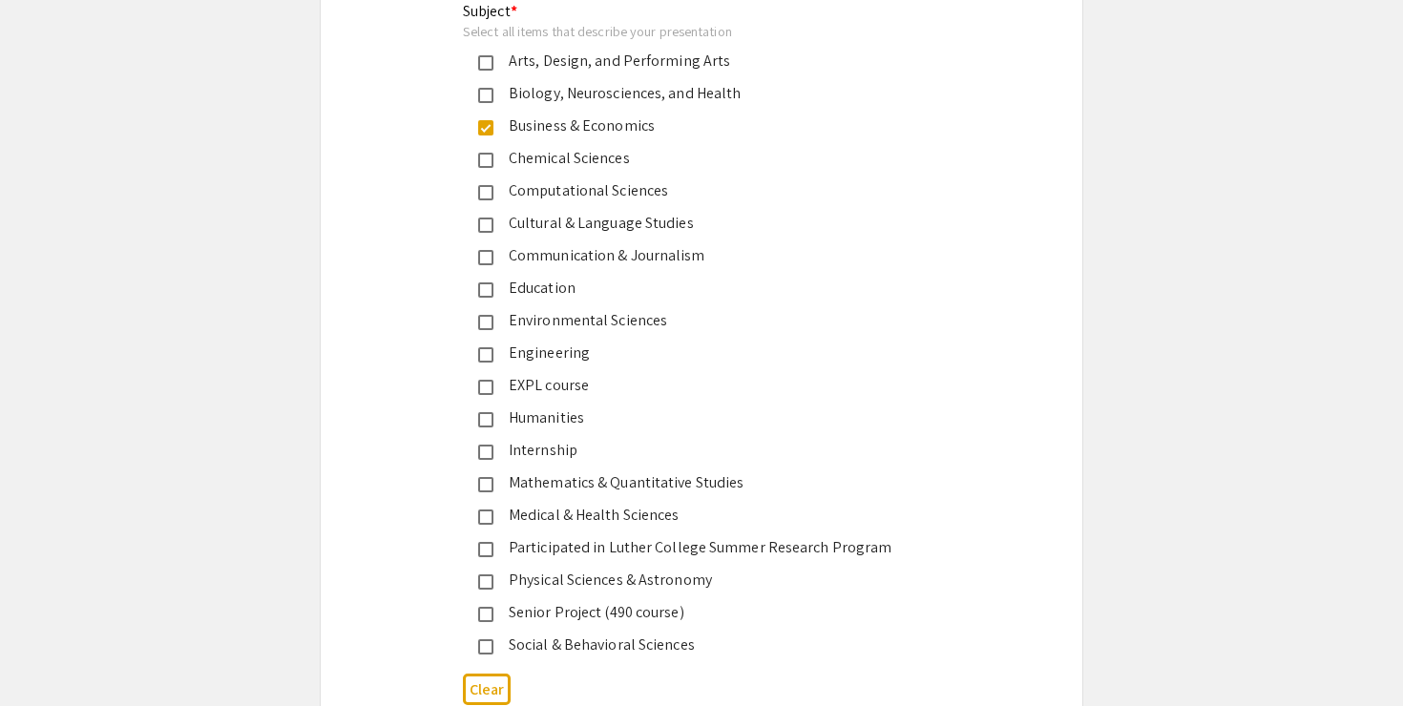
click at [481, 88] on mat-pseudo-checkbox at bounding box center [485, 95] width 15 height 15
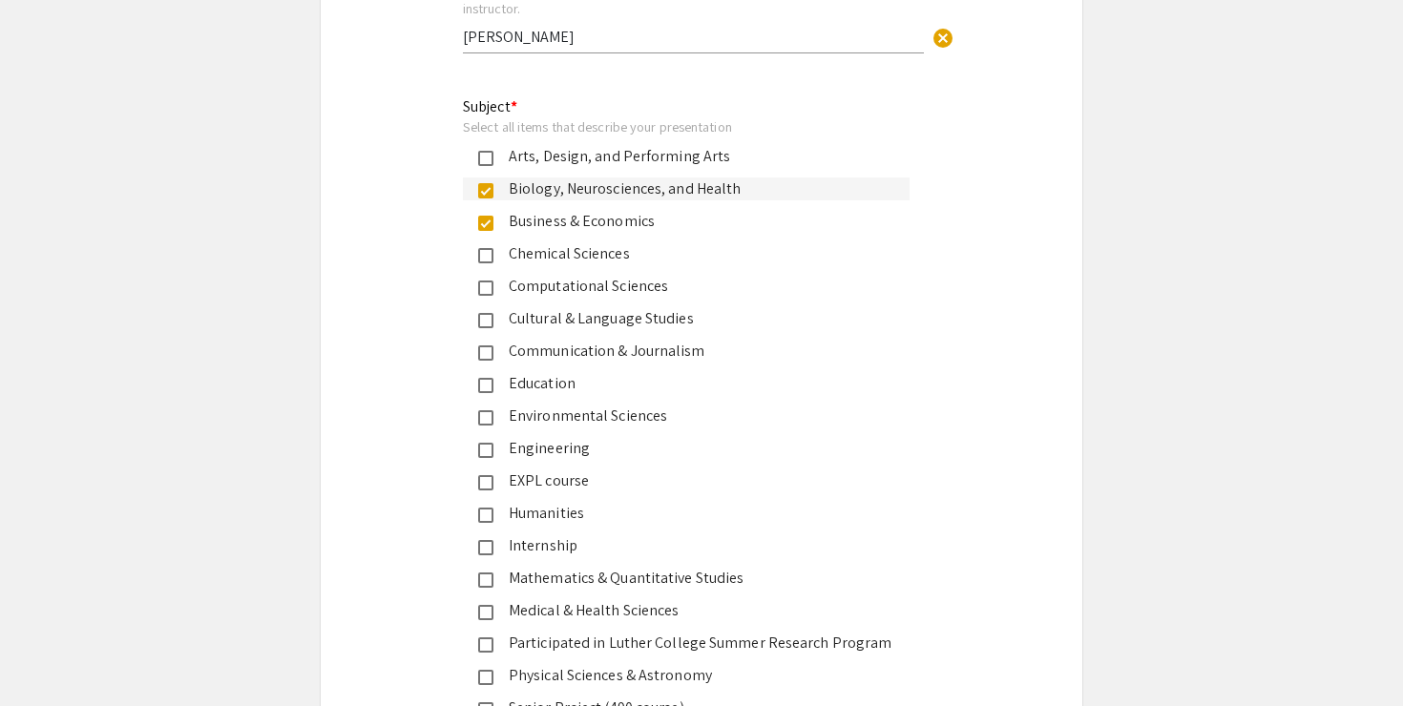
scroll to position [2571, 0]
click at [484, 180] on mat-pseudo-checkbox at bounding box center [485, 187] width 15 height 15
click at [491, 213] on mat-pseudo-checkbox at bounding box center [485, 220] width 15 height 15
click at [483, 180] on mat-pseudo-checkbox at bounding box center [485, 187] width 15 height 15
click at [488, 213] on mat-pseudo-checkbox at bounding box center [485, 220] width 15 height 15
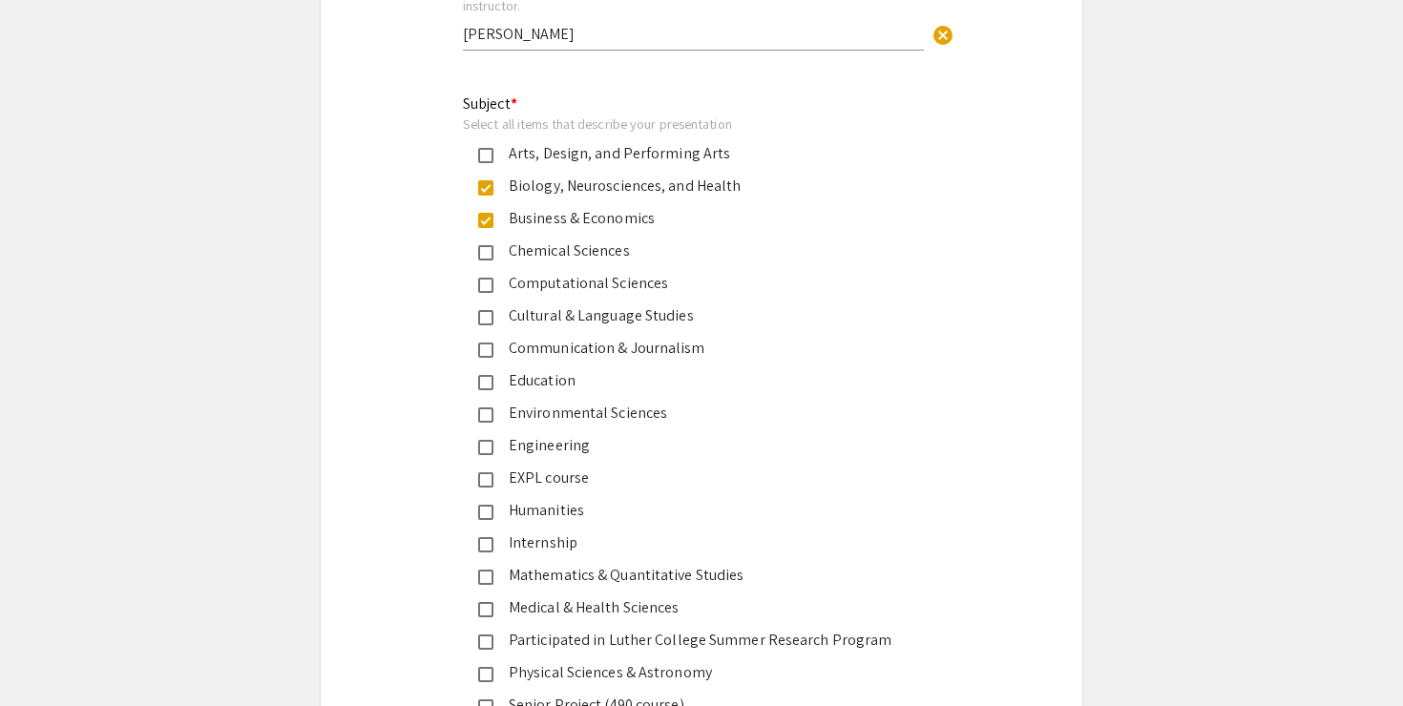
click at [487, 472] on mat-pseudo-checkbox at bounding box center [485, 479] width 15 height 15
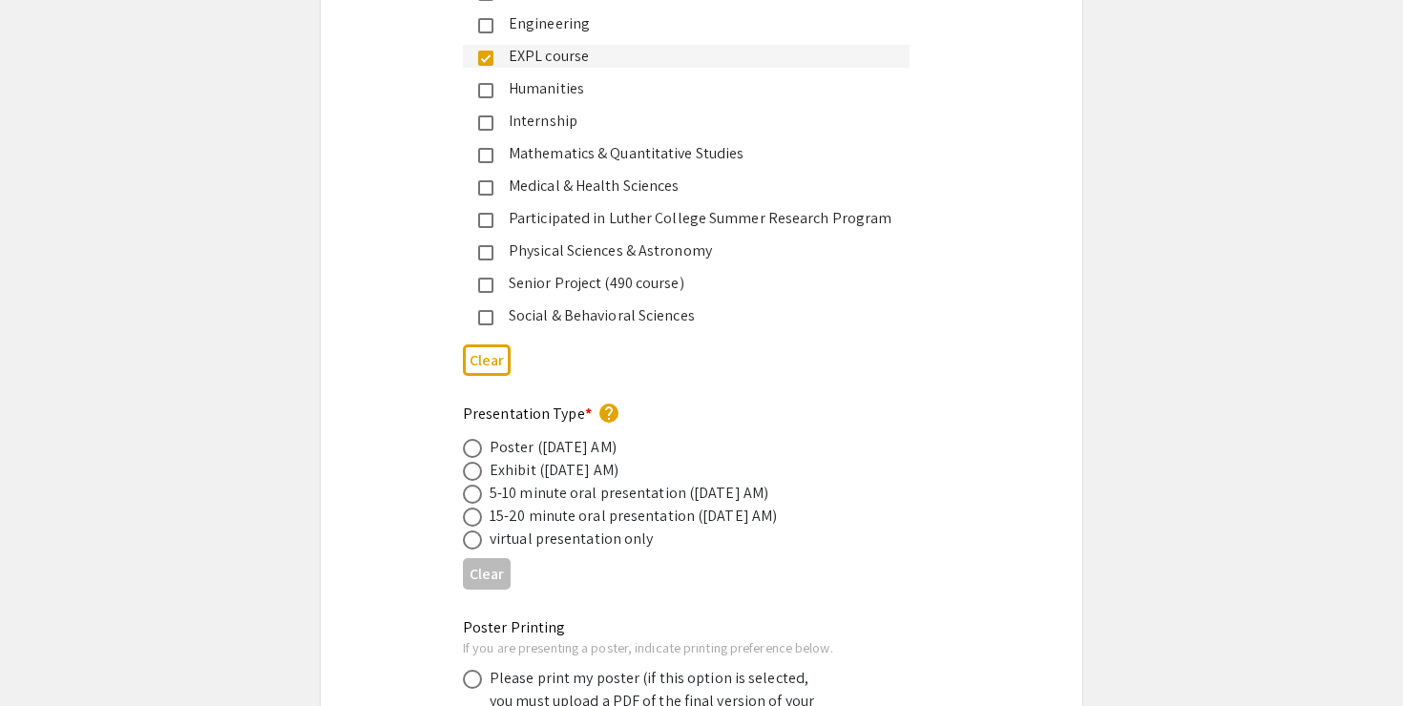
scroll to position [2996, 0]
click at [553, 525] on div "virtual presentation only" at bounding box center [572, 536] width 164 height 23
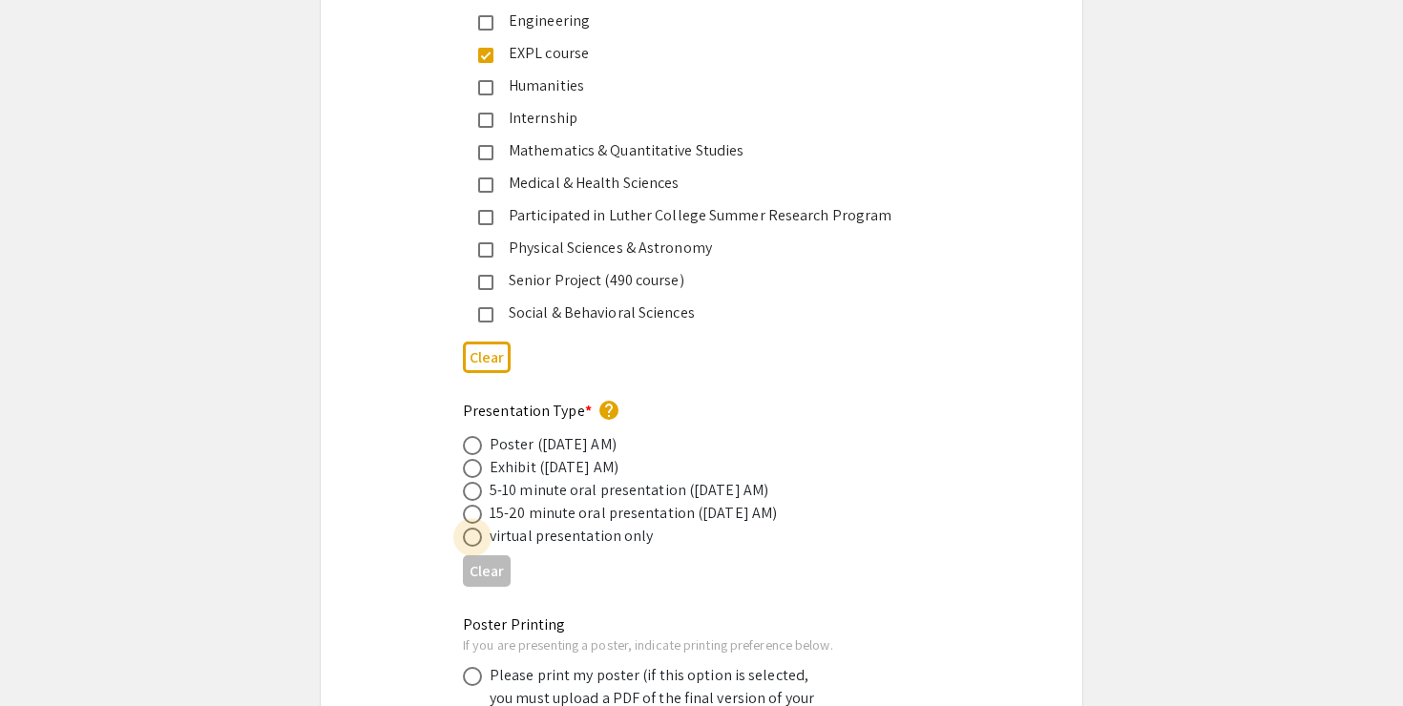
click at [470, 528] on span at bounding box center [472, 537] width 19 height 19
click at [470, 528] on input "radio" at bounding box center [472, 537] width 19 height 19
radio input "true"
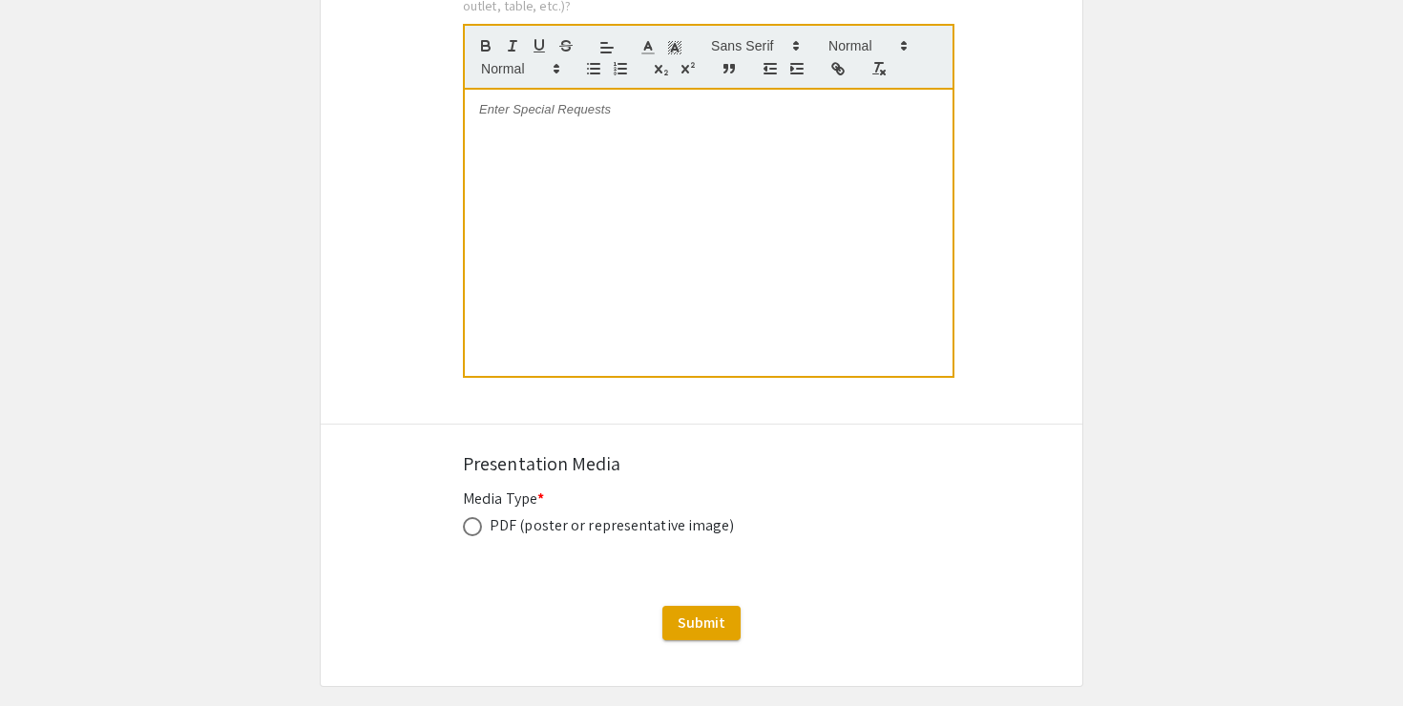
scroll to position [3968, 0]
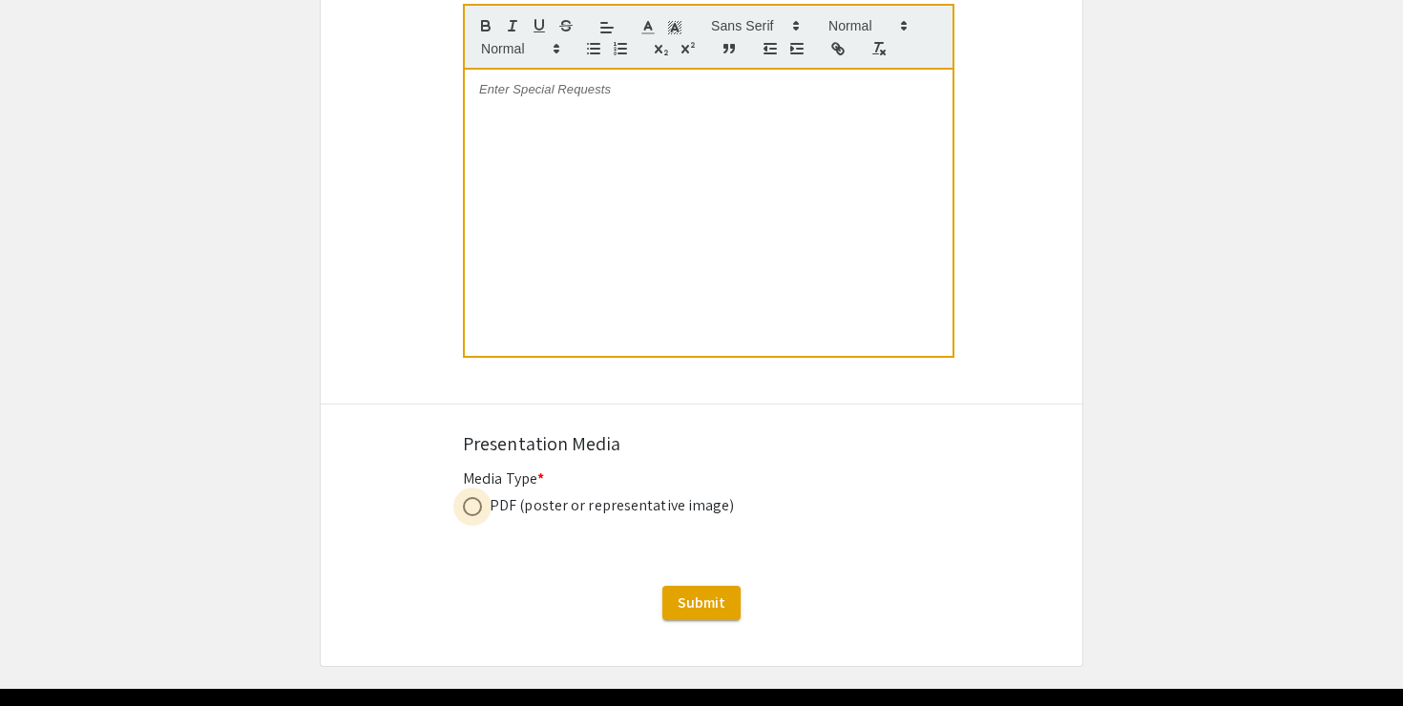
click at [481, 497] on span at bounding box center [472, 506] width 19 height 19
click at [481, 497] on input "radio" at bounding box center [472, 506] width 19 height 19
radio input "true"
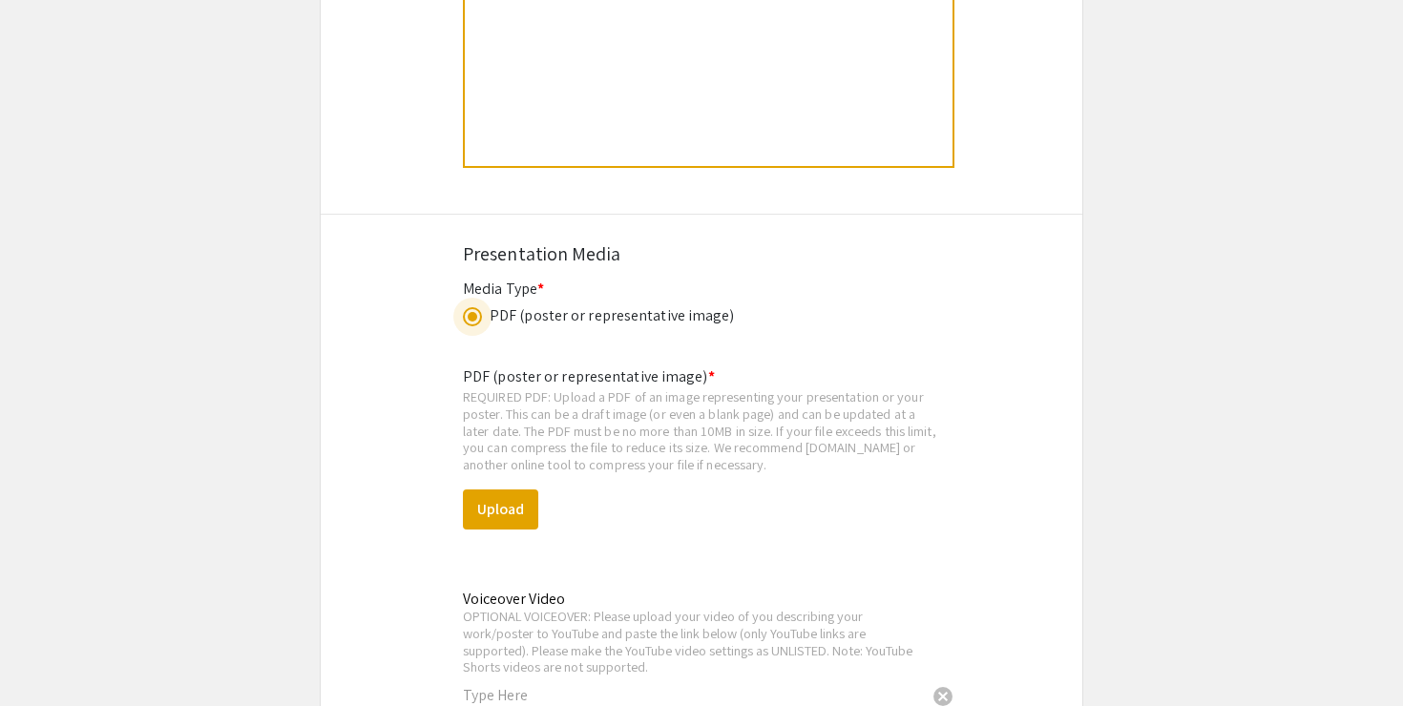
scroll to position [4261, 0]
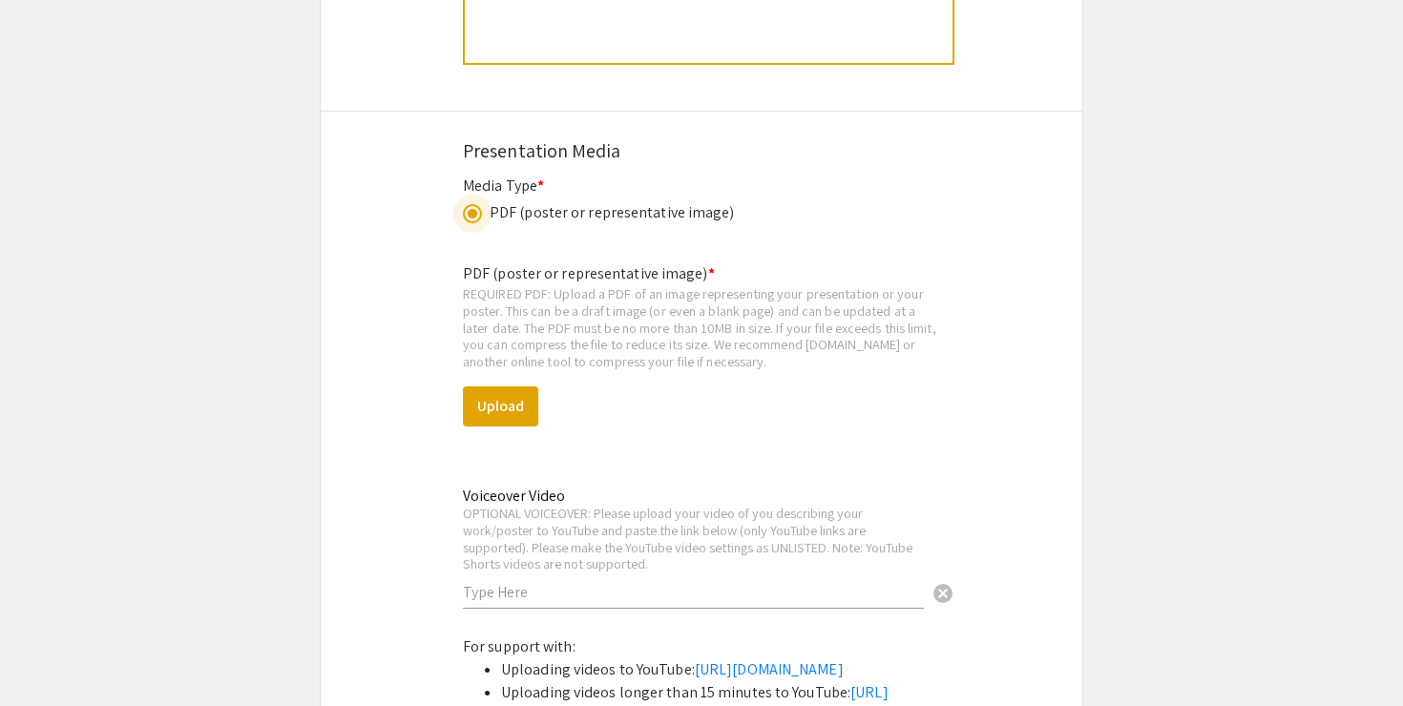
click at [603, 469] on div "Voiceover Video OPTIONAL VOICEOVER: Please upload your video of you describing …" at bounding box center [693, 538] width 461 height 139
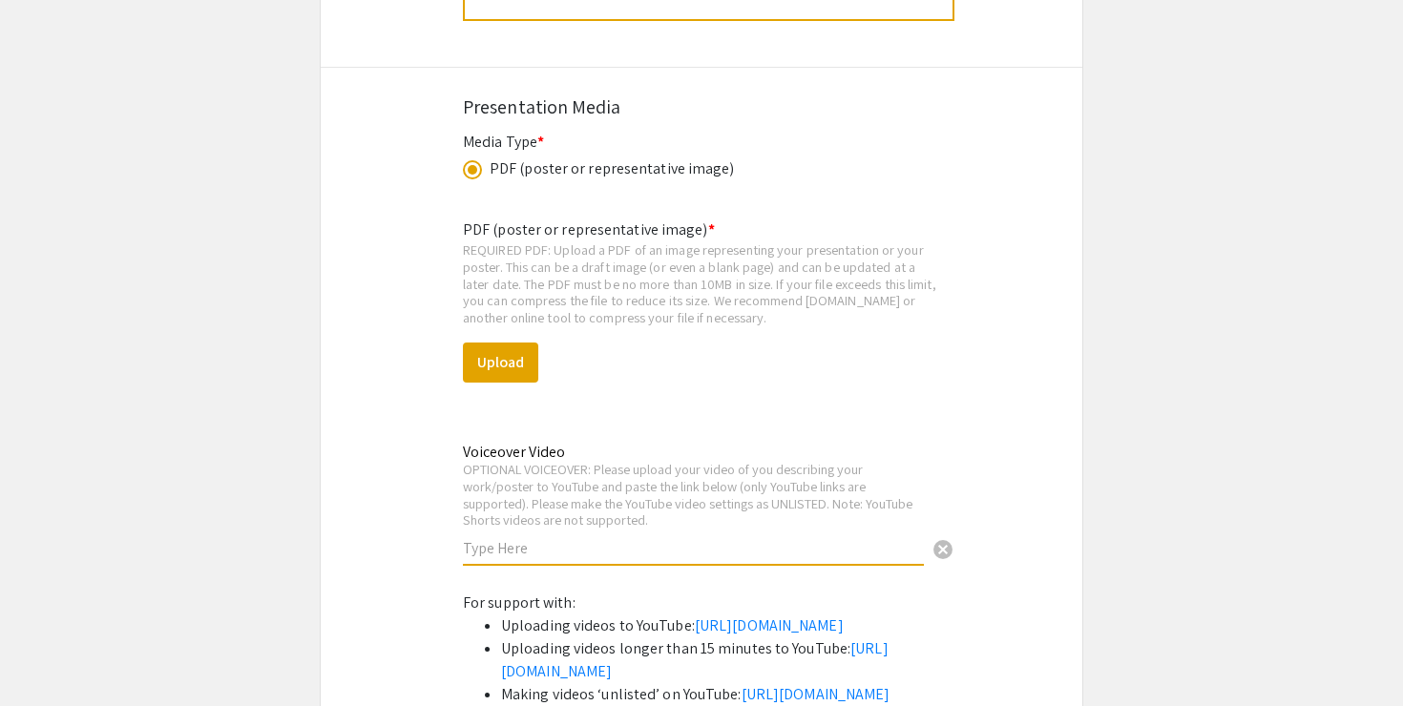
scroll to position [4306, 0]
click at [512, 342] on button "Upload" at bounding box center [500, 362] width 75 height 40
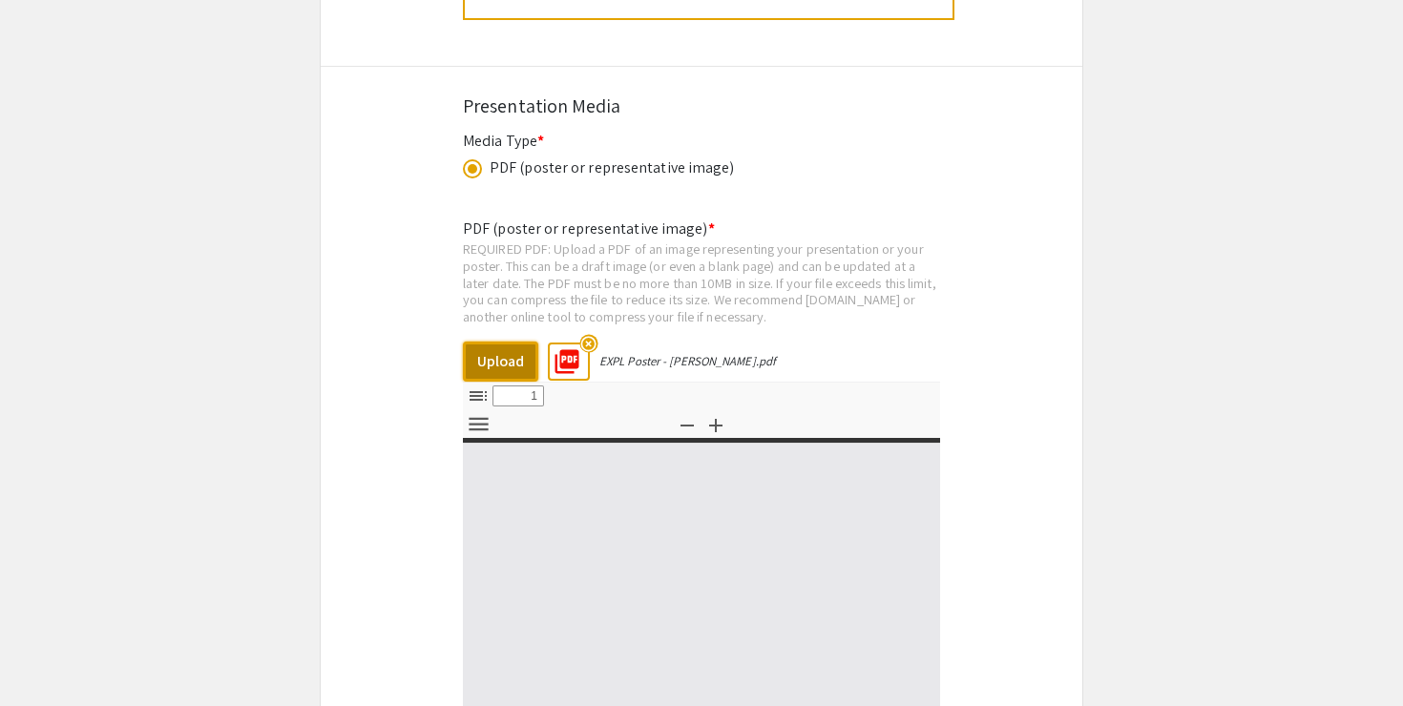
select select "custom"
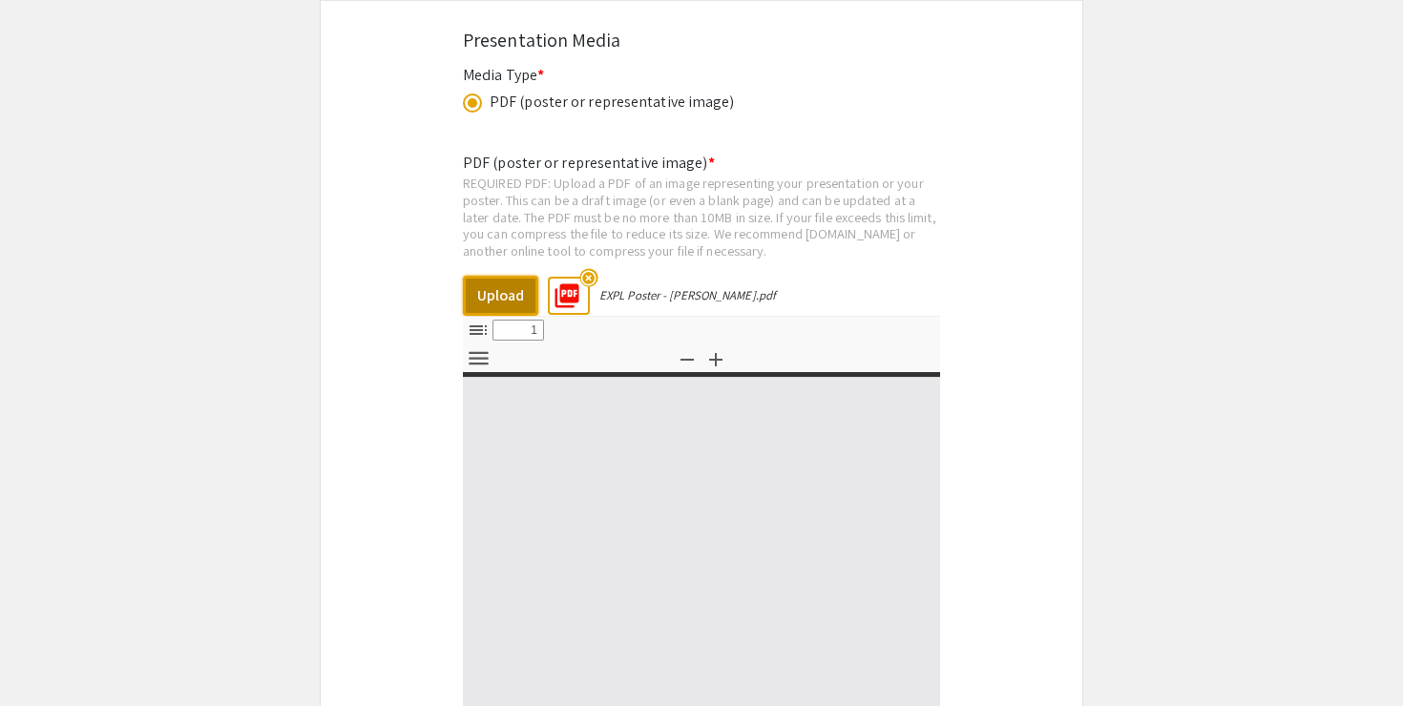
scroll to position [4377, 0]
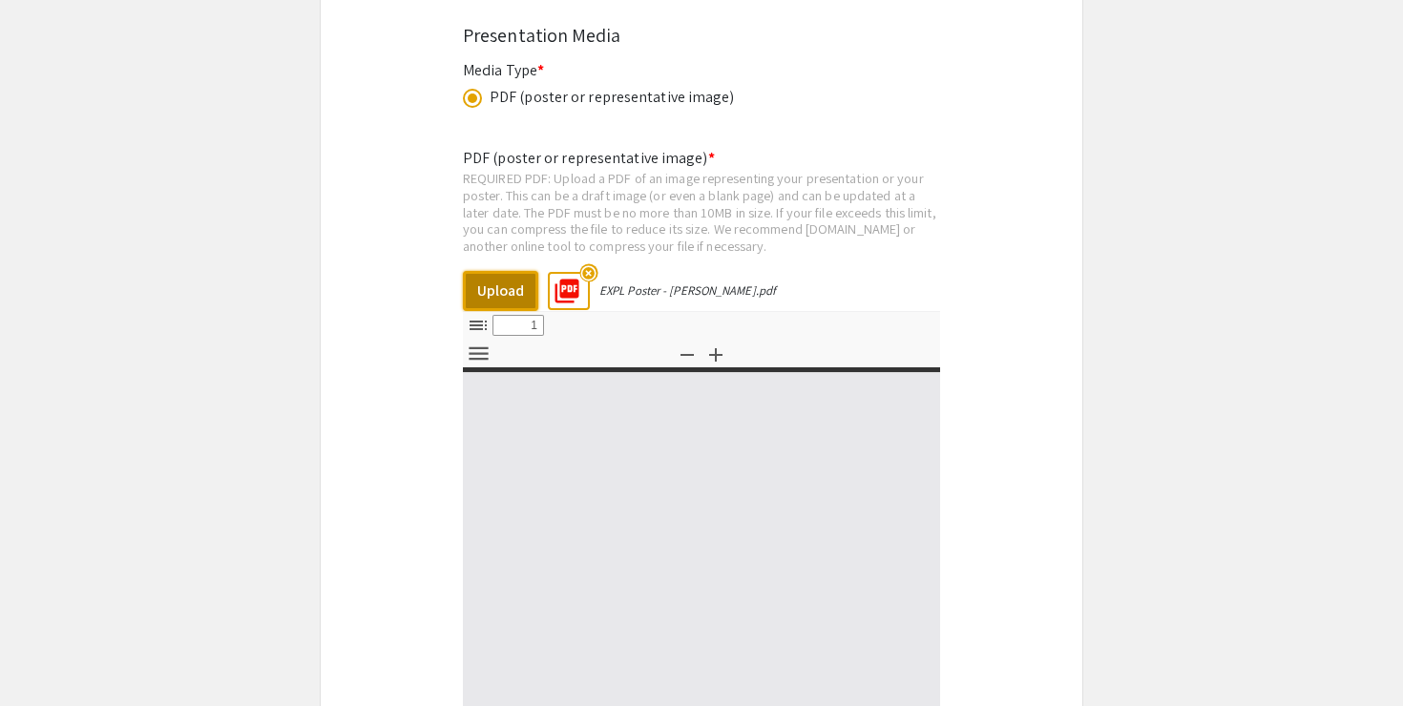
type input "0"
select select "custom"
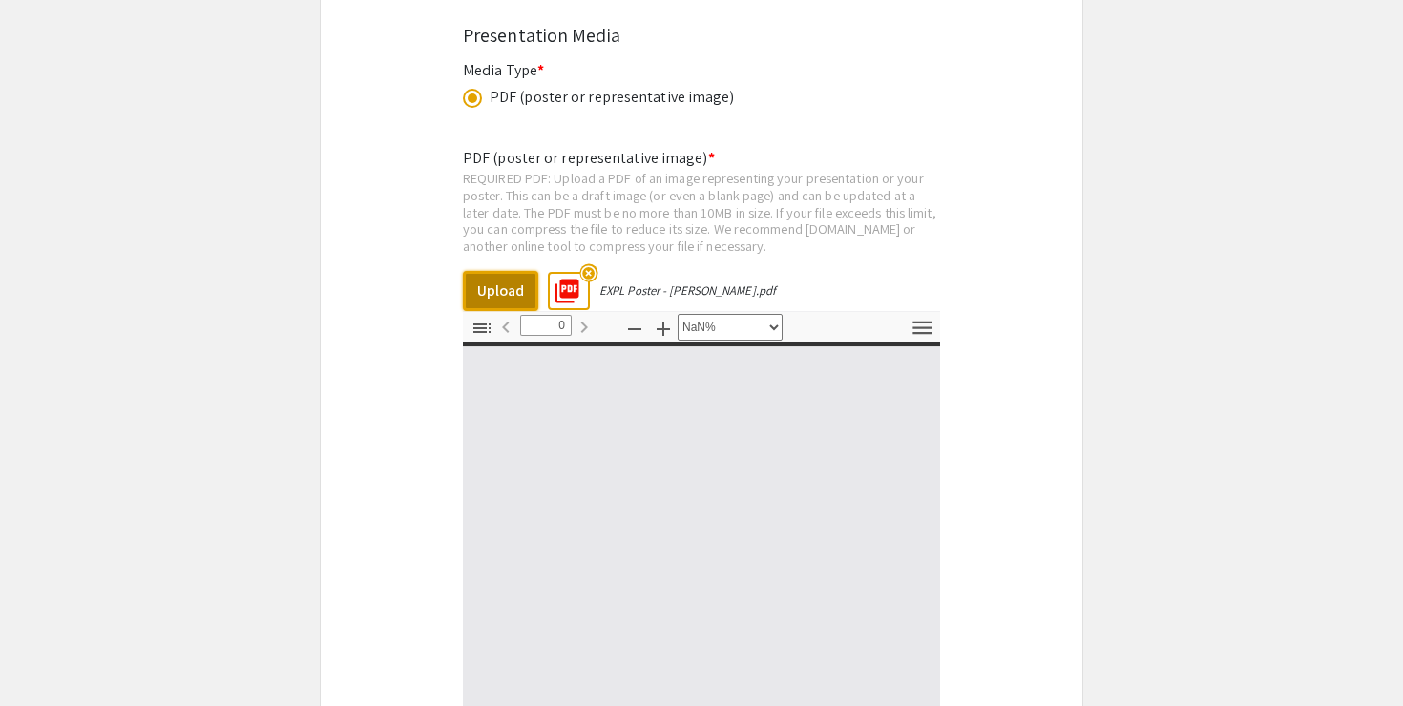
type input "1"
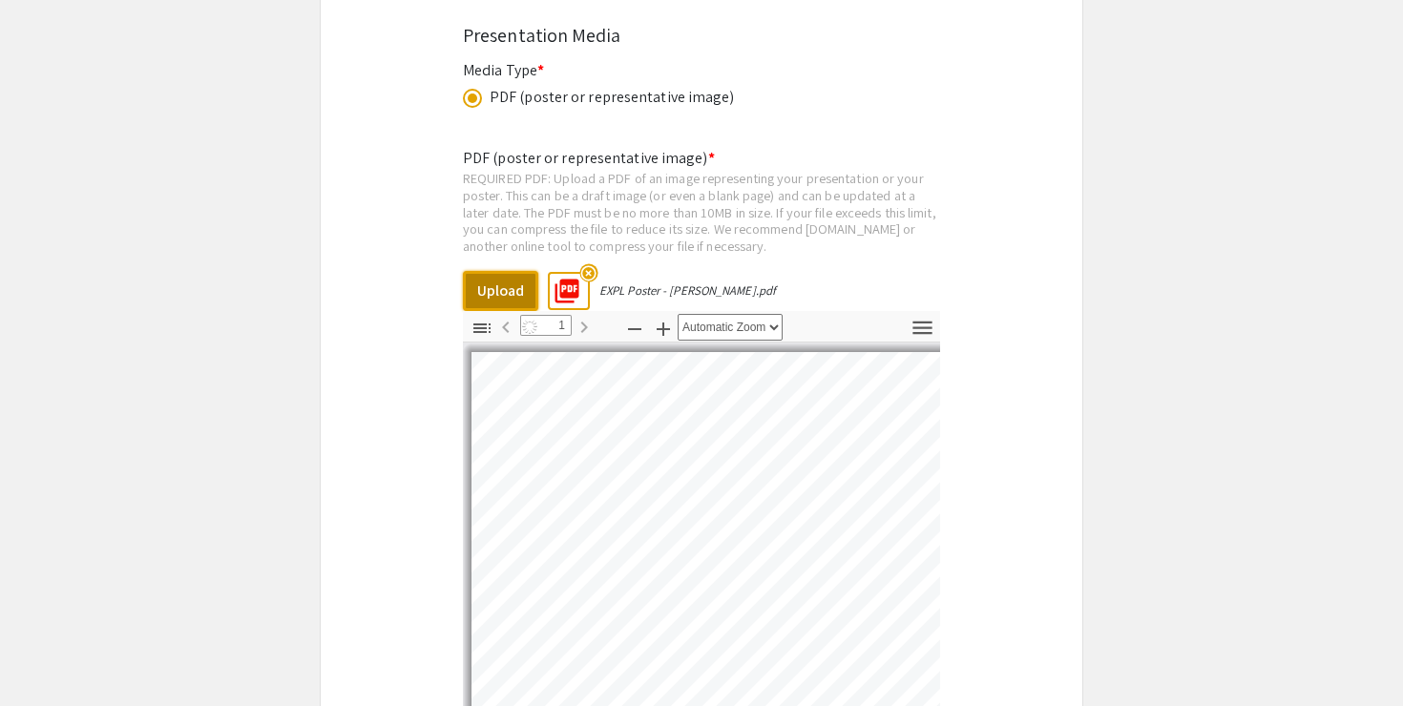
scroll to position [38, 0]
select select "auto"
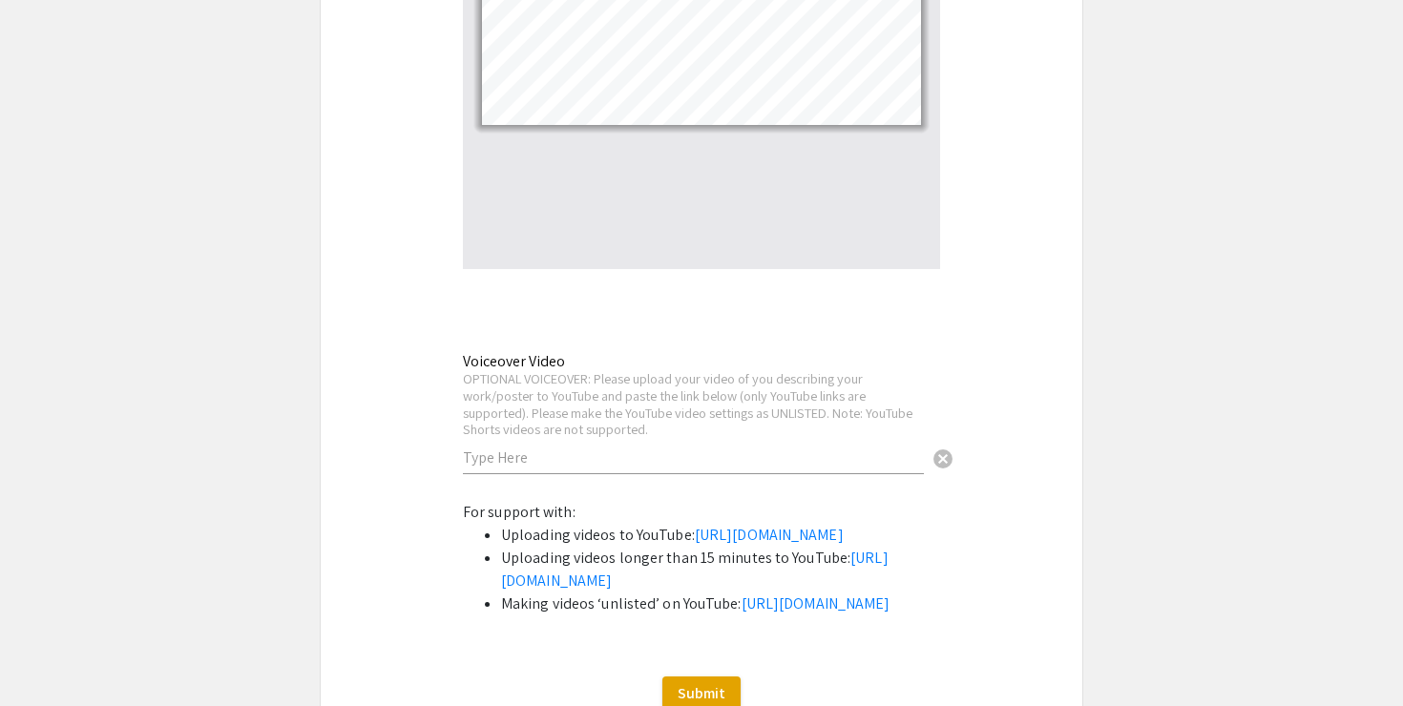
scroll to position [4900, 0]
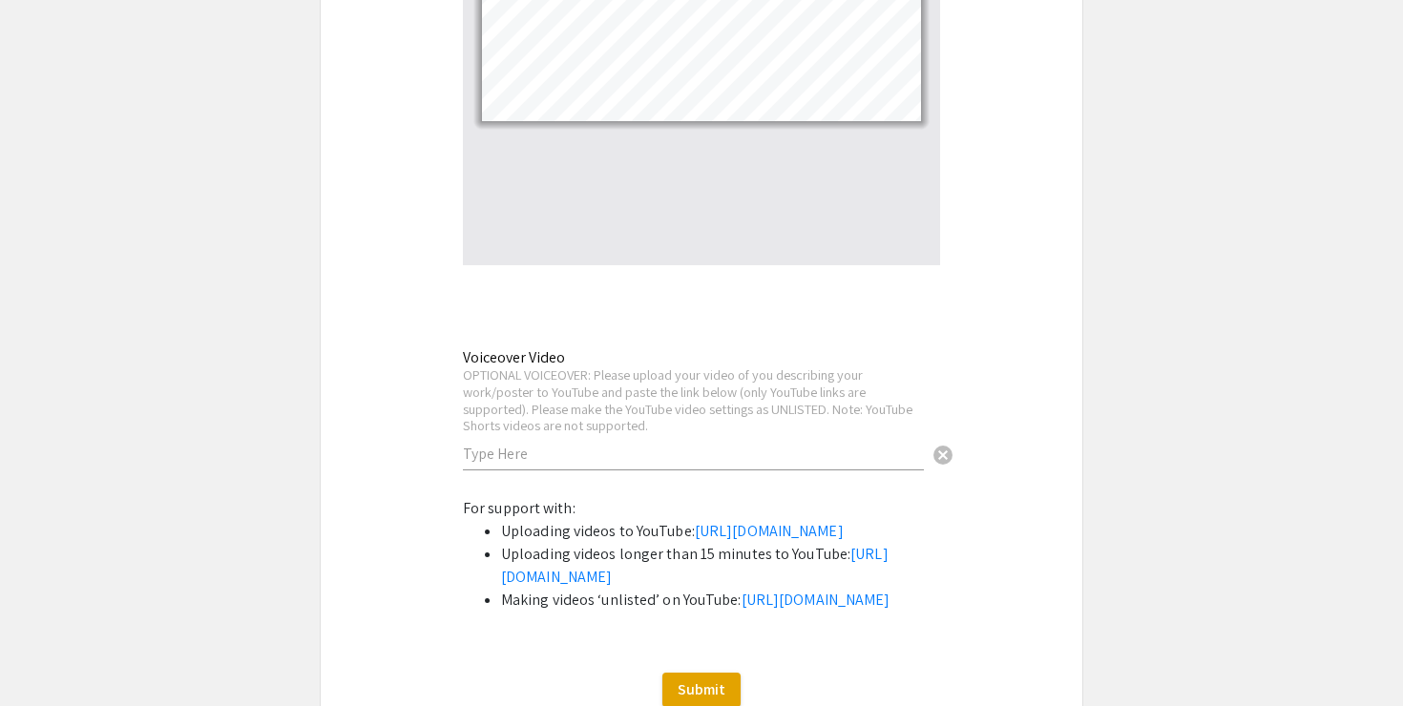
click at [761, 444] on input "text" at bounding box center [693, 454] width 461 height 20
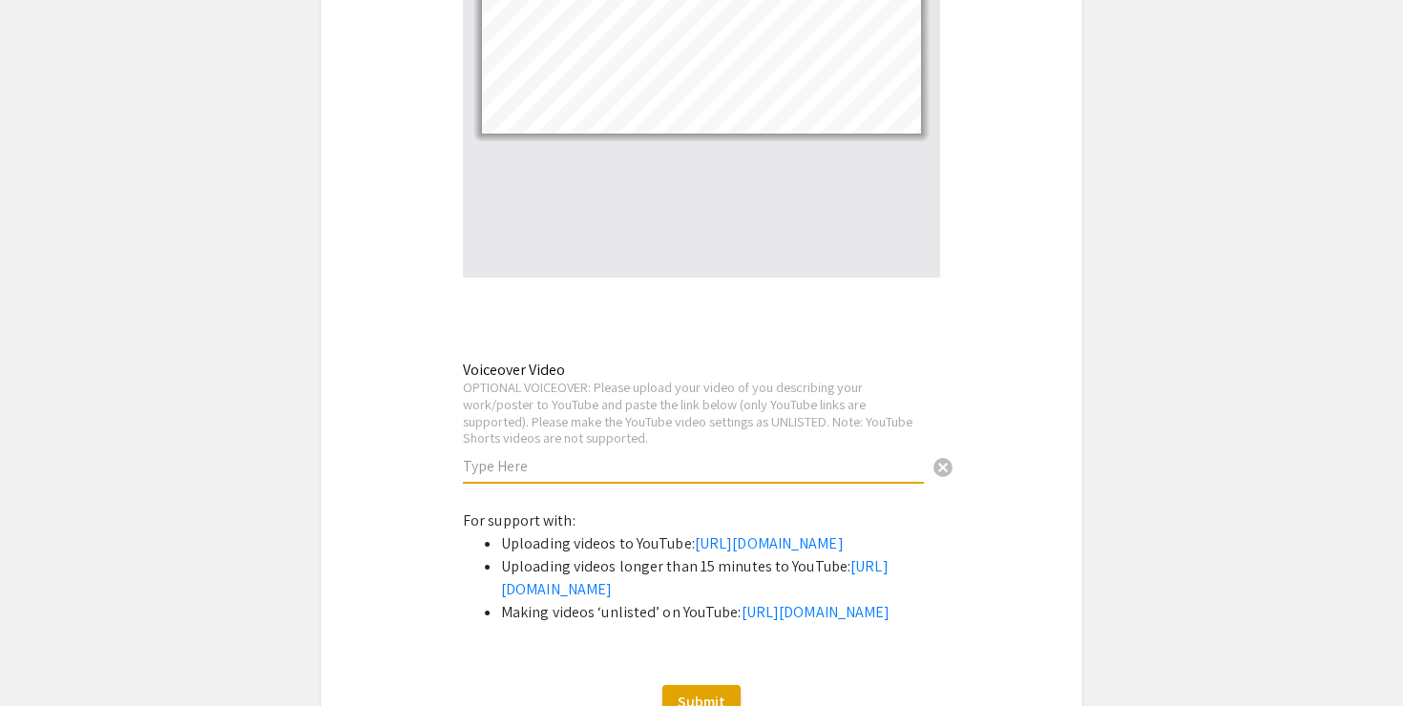
scroll to position [4918, 0]
